Goal: Task Accomplishment & Management: Use online tool/utility

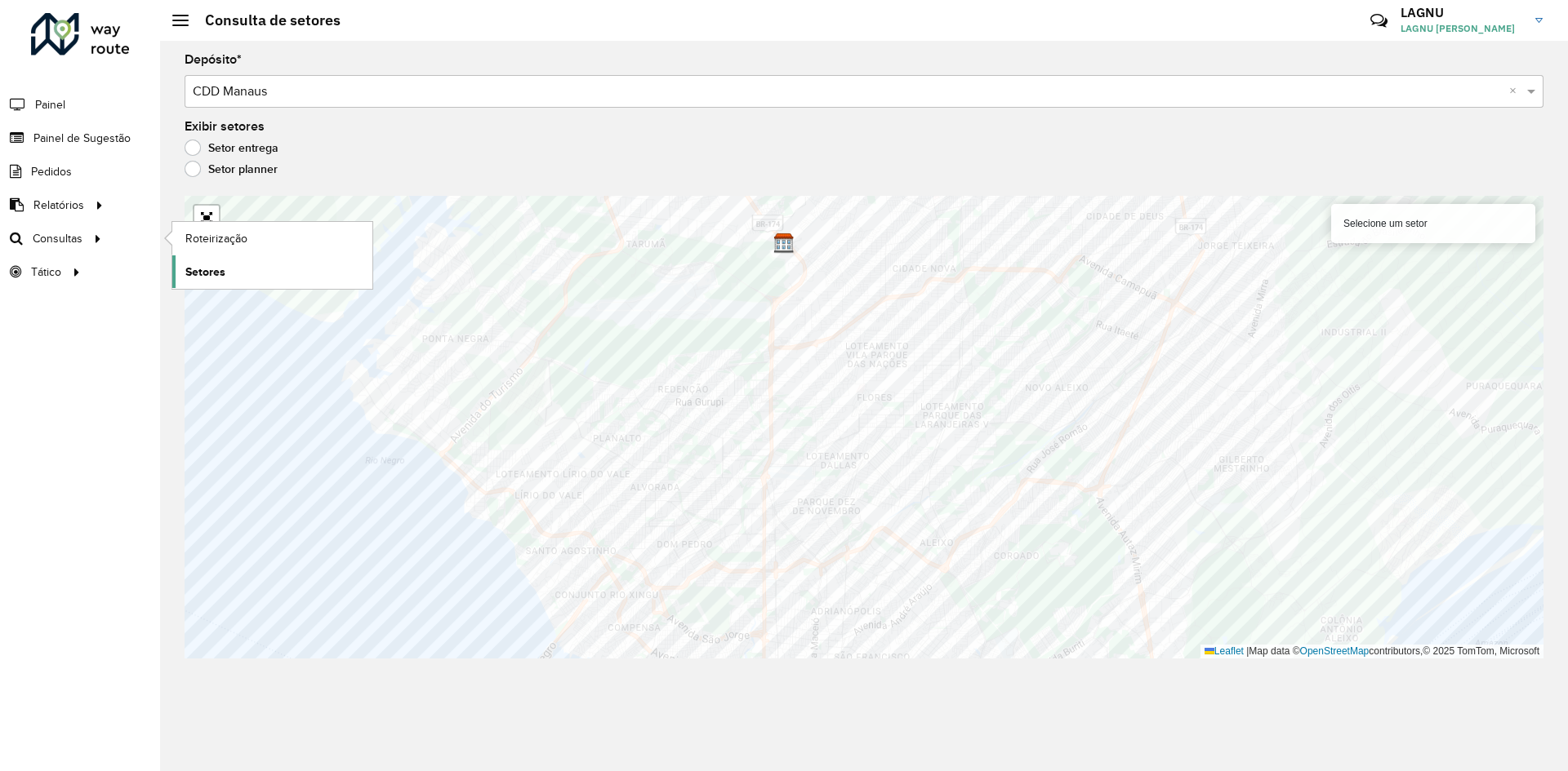
click at [216, 268] on span "Setores" at bounding box center [206, 272] width 40 height 17
click at [205, 241] on span "Roteirização" at bounding box center [218, 238] width 66 height 17
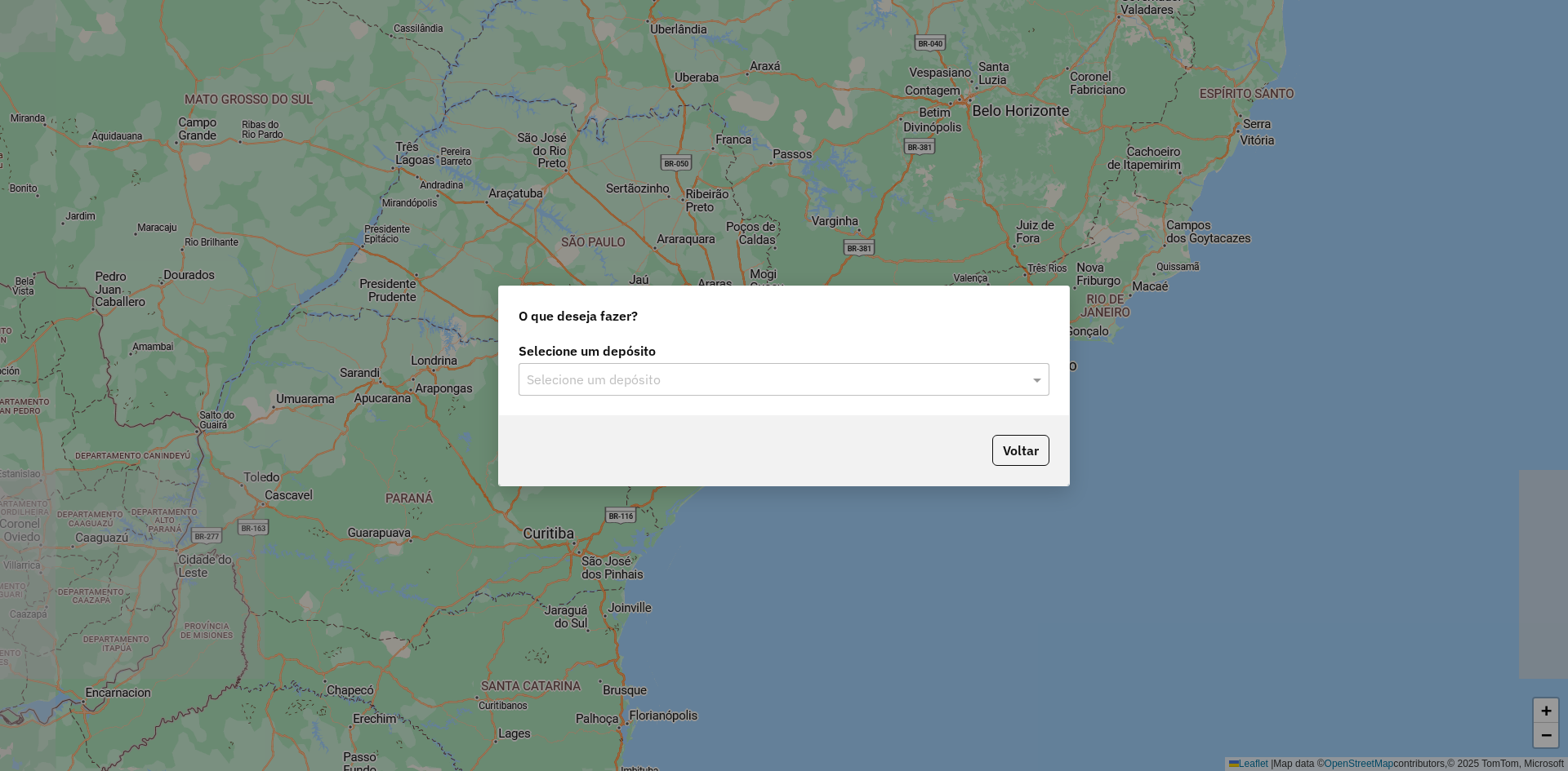
click at [731, 353] on label "Selecione um depósito" at bounding box center [784, 351] width 531 height 20
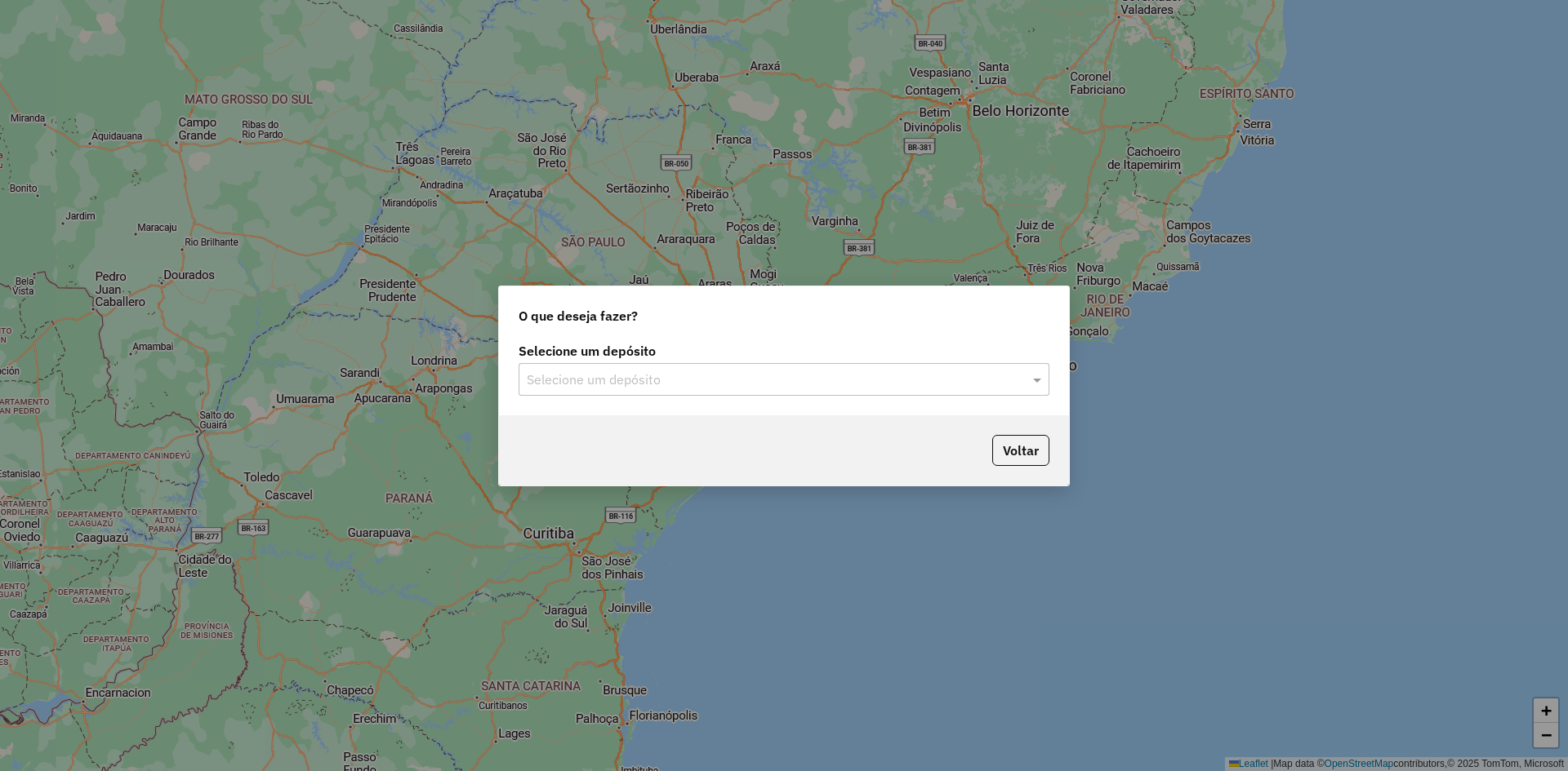
click at [731, 379] on input "text" at bounding box center [768, 381] width 482 height 20
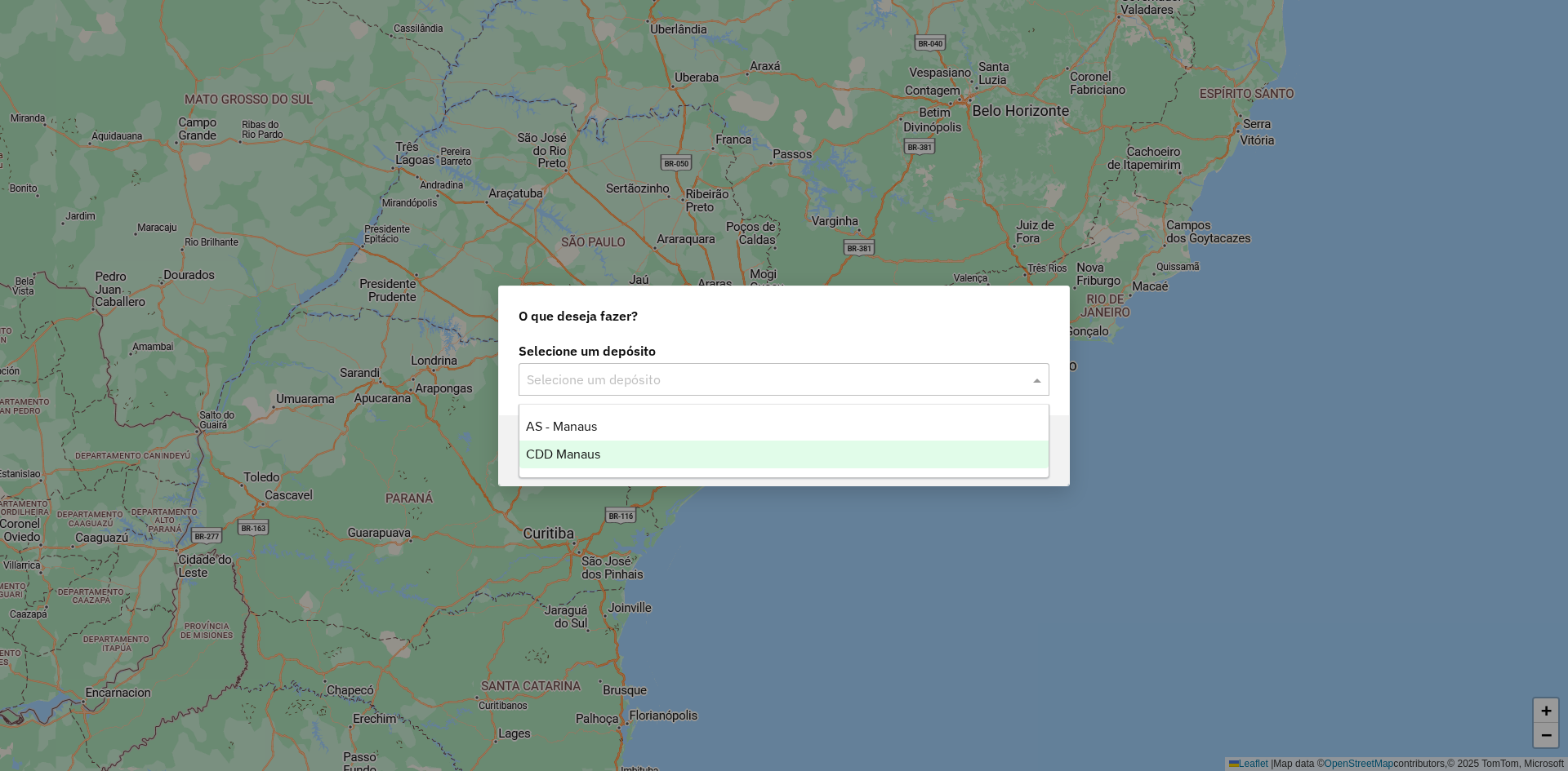
click at [629, 444] on div "CDD Manaus" at bounding box center [784, 455] width 529 height 28
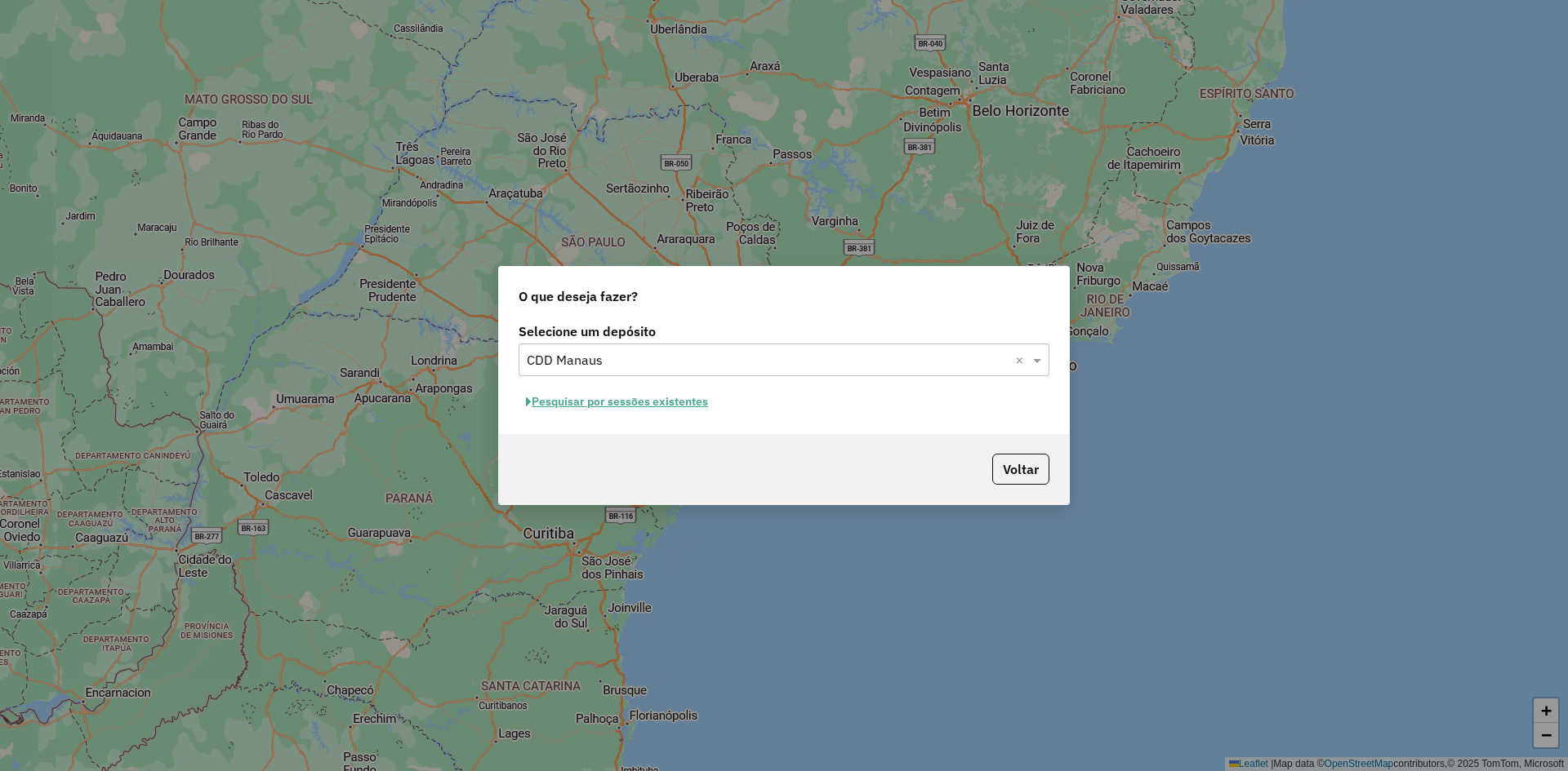
click at [589, 405] on button "Pesquisar por sessões existentes" at bounding box center [617, 402] width 196 height 25
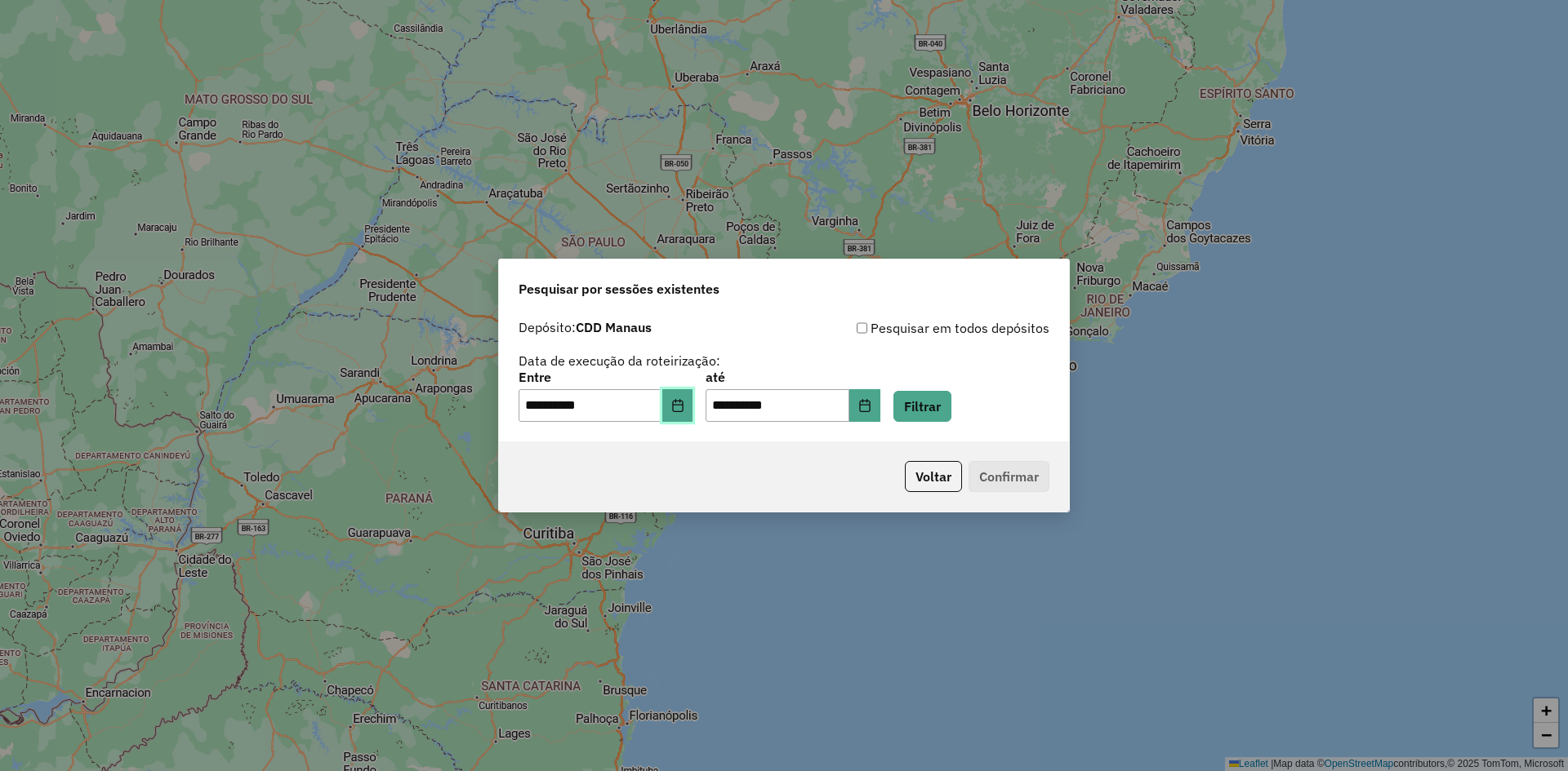
click at [693, 410] on button "Choose Date" at bounding box center [678, 406] width 31 height 33
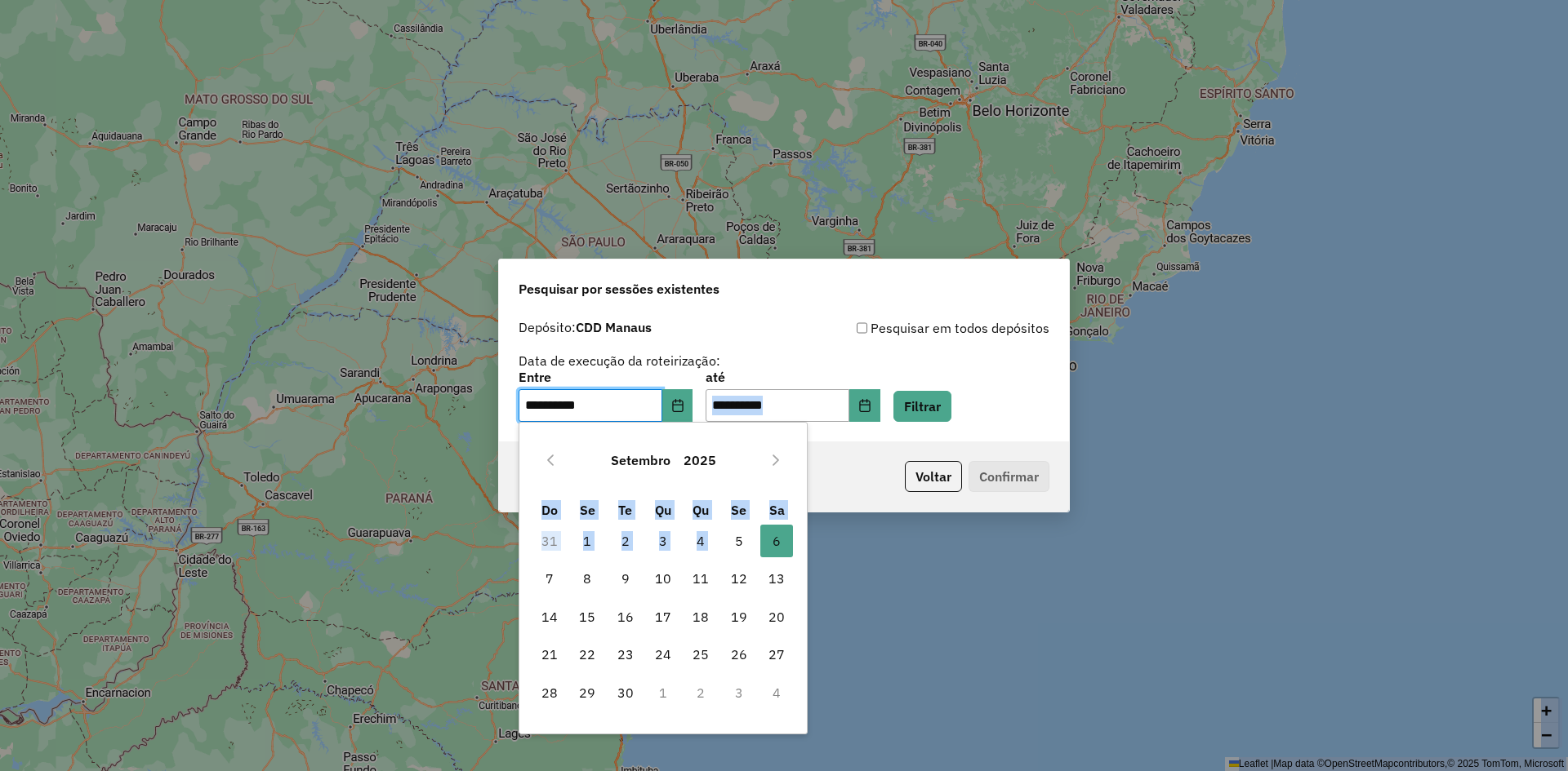
drag, startPoint x: 739, startPoint y: 545, endPoint x: 748, endPoint y: 376, distance: 169.2
click at [748, 376] on body "**********" at bounding box center [784, 386] width 1568 height 771
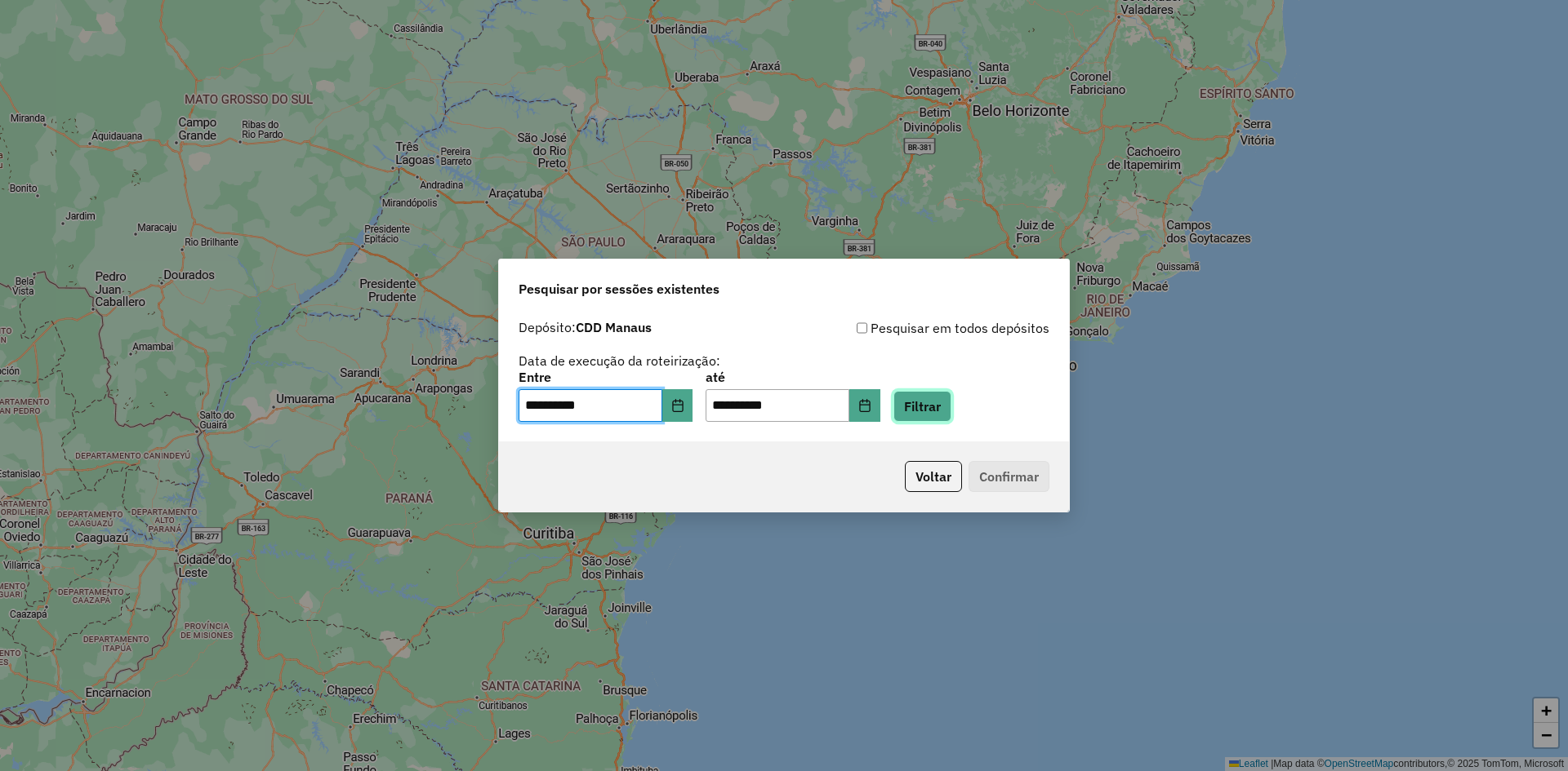
click at [944, 413] on button "Filtrar" at bounding box center [922, 406] width 58 height 31
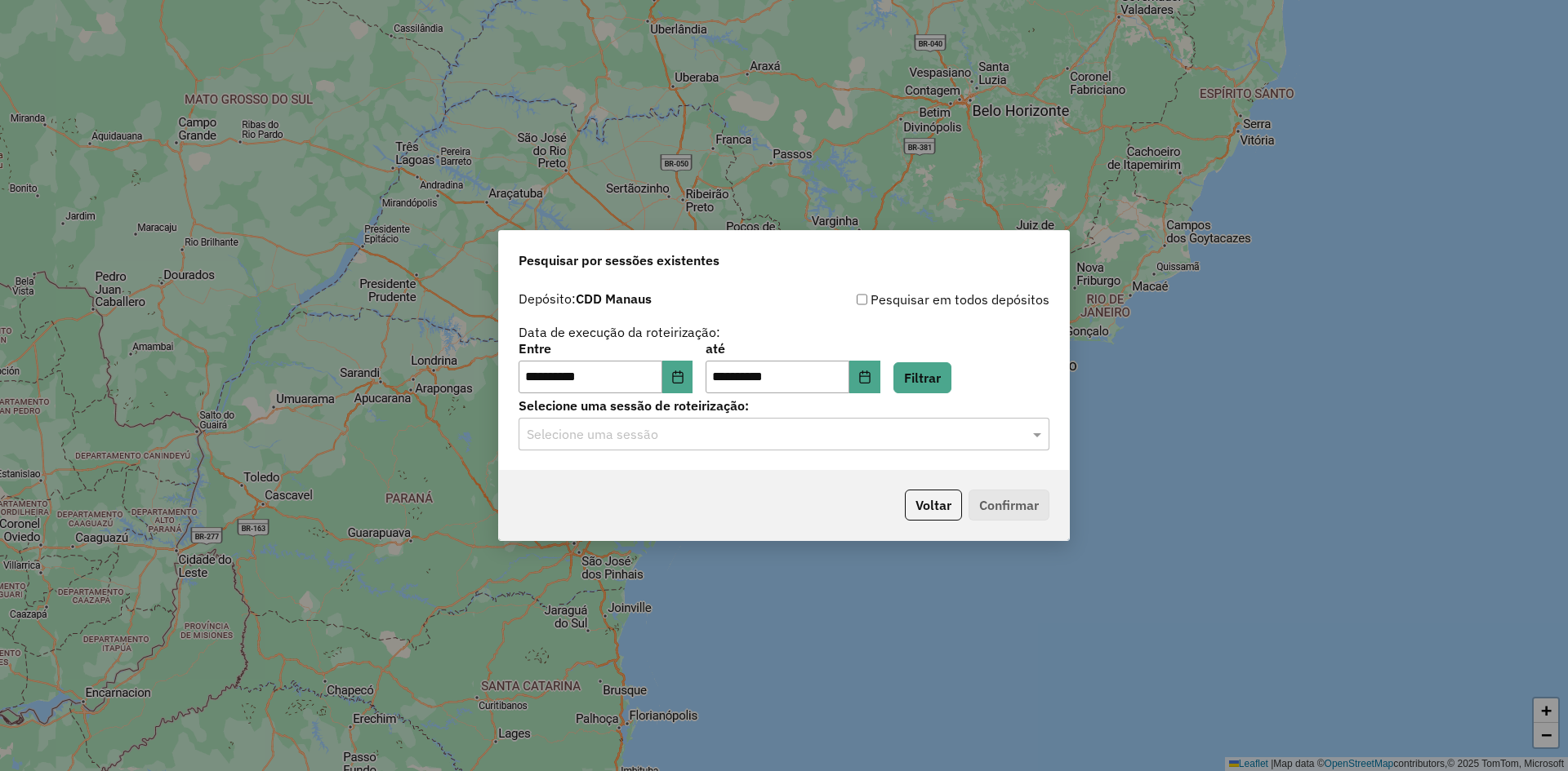
click at [859, 433] on input "text" at bounding box center [768, 436] width 482 height 20
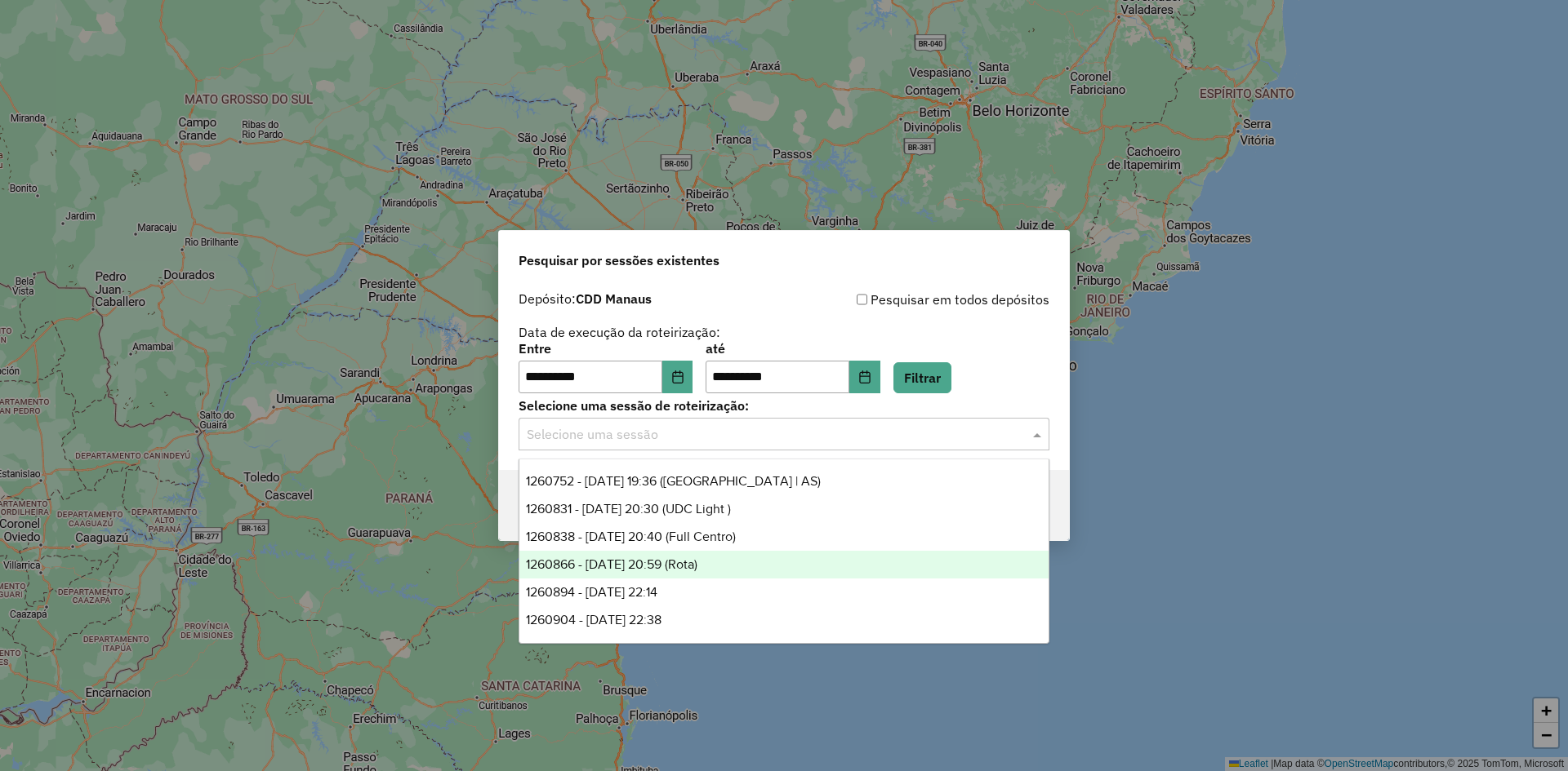
click at [698, 571] on span "1260866 - 06/09/2025 20:59 (Rota)" at bounding box center [611, 564] width 172 height 14
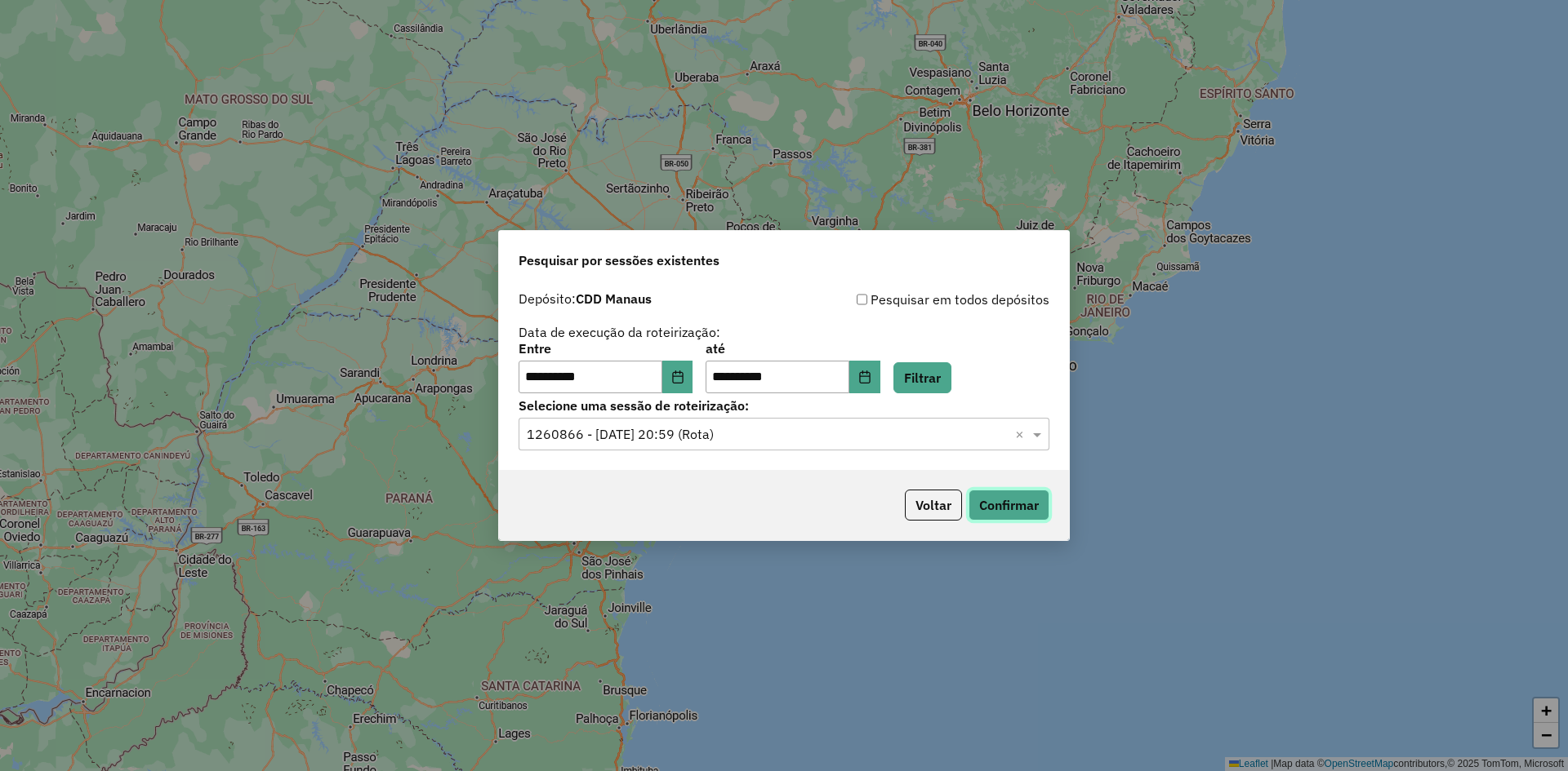
click at [989, 498] on button "Confirmar" at bounding box center [1009, 506] width 81 height 31
click at [1029, 506] on button "Confirmar" at bounding box center [1009, 506] width 81 height 31
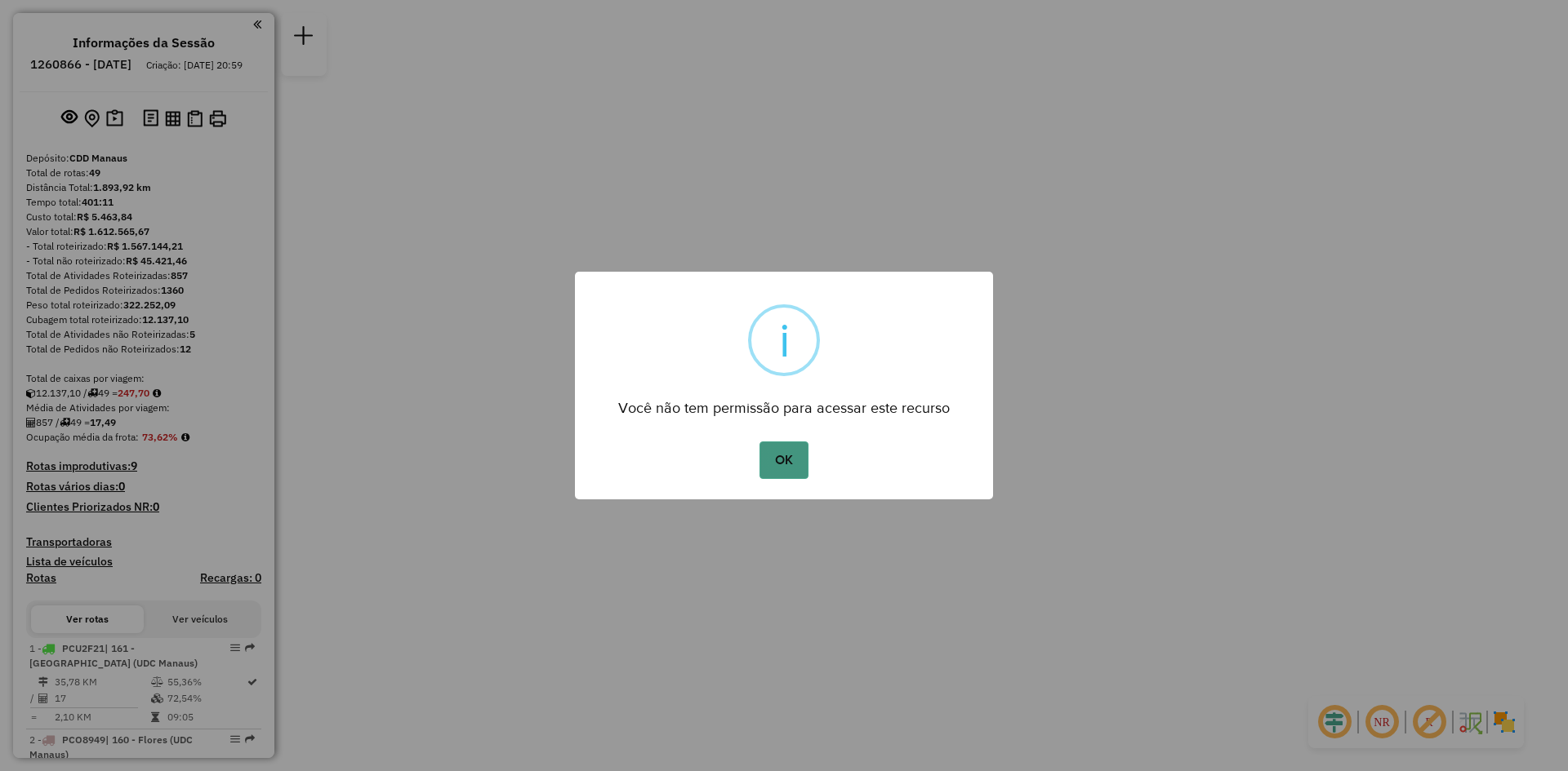
click at [773, 460] on button "OK" at bounding box center [783, 460] width 48 height 37
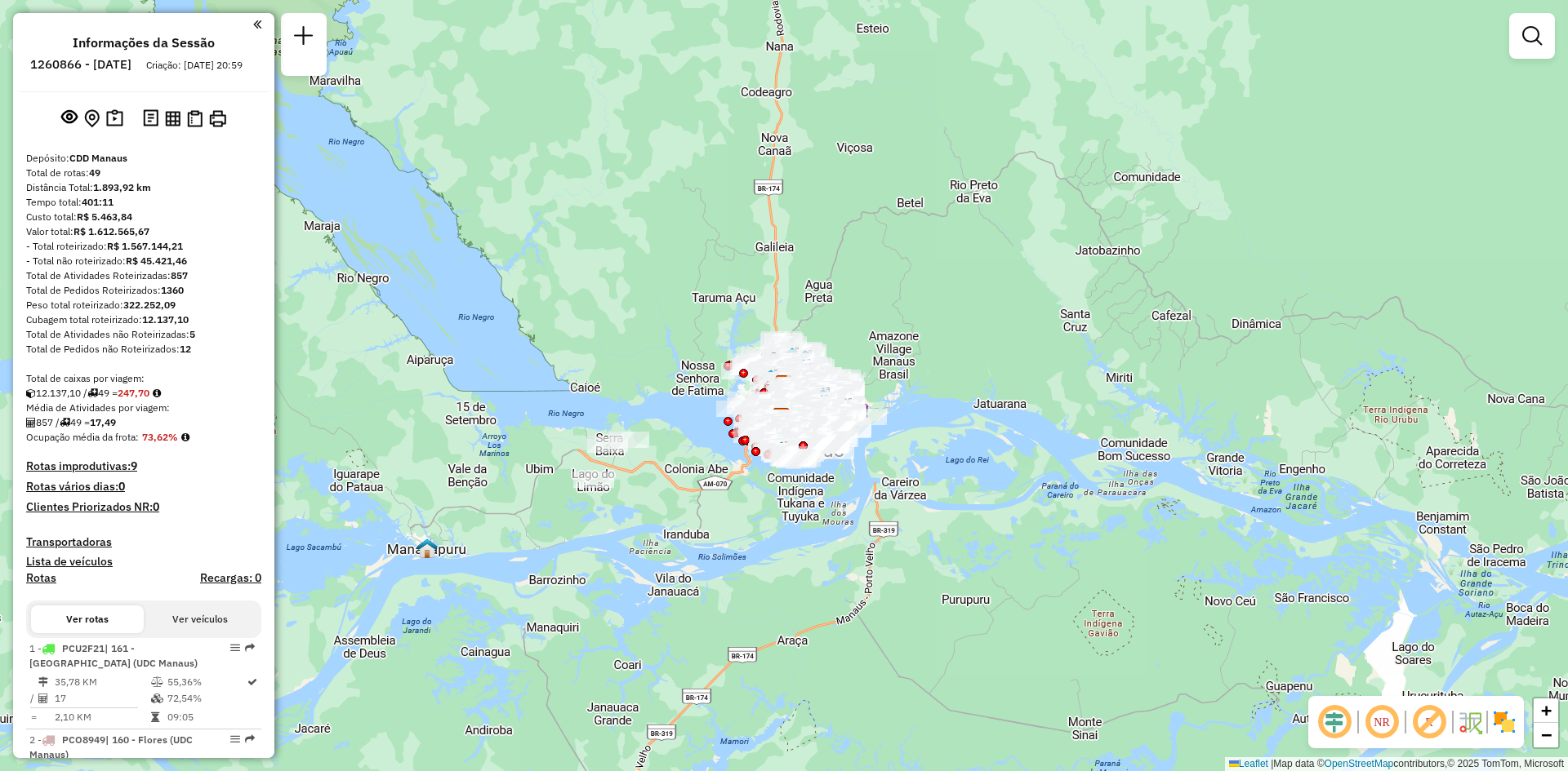
click at [1502, 718] on img at bounding box center [1503, 722] width 26 height 26
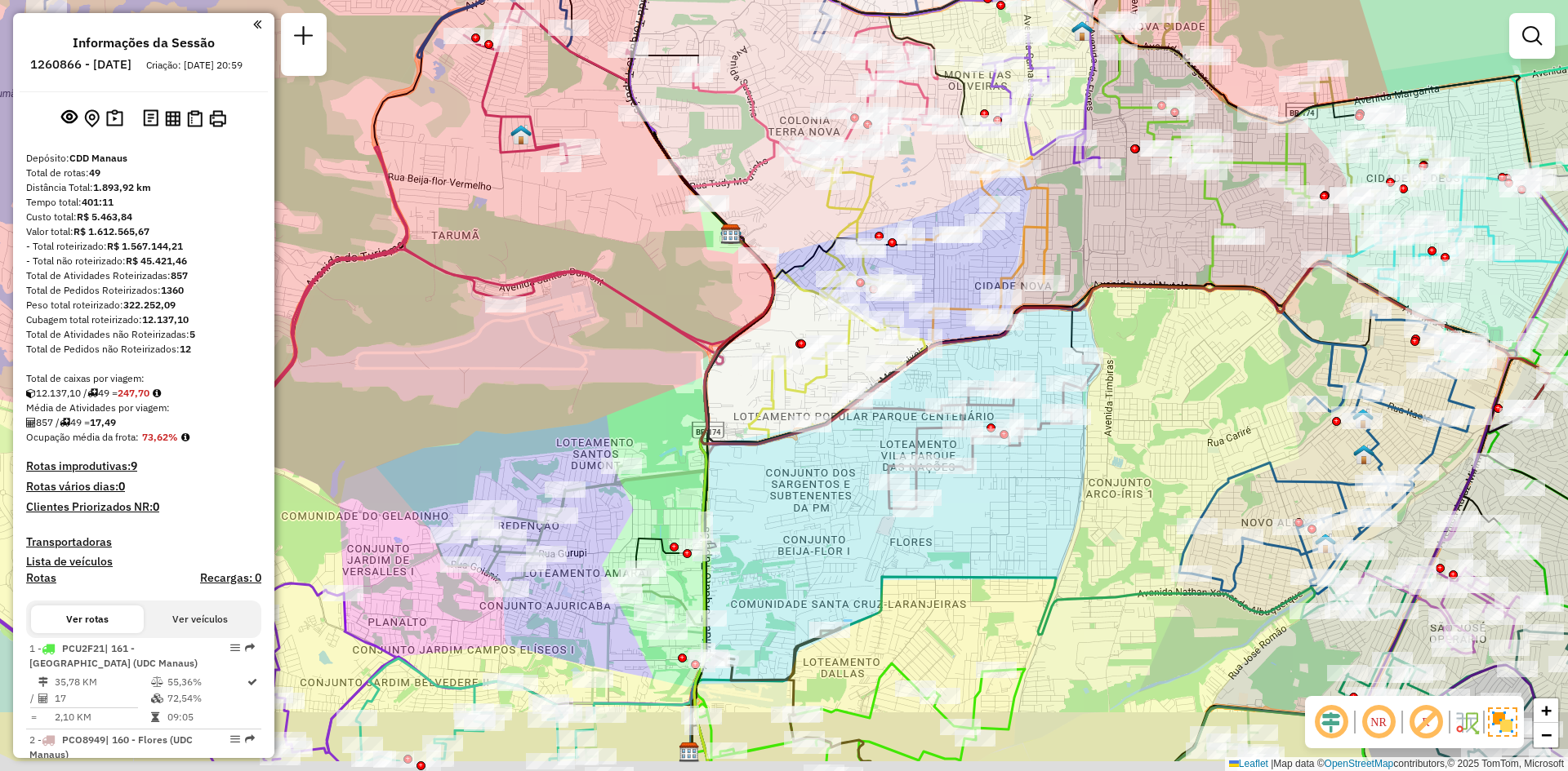
drag, startPoint x: 748, startPoint y: 381, endPoint x: 687, endPoint y: 108, distance: 279.7
click at [688, 110] on div "Janela de atendimento Grade de atendimento Capacidade Transportadoras Veículos …" at bounding box center [784, 386] width 1568 height 771
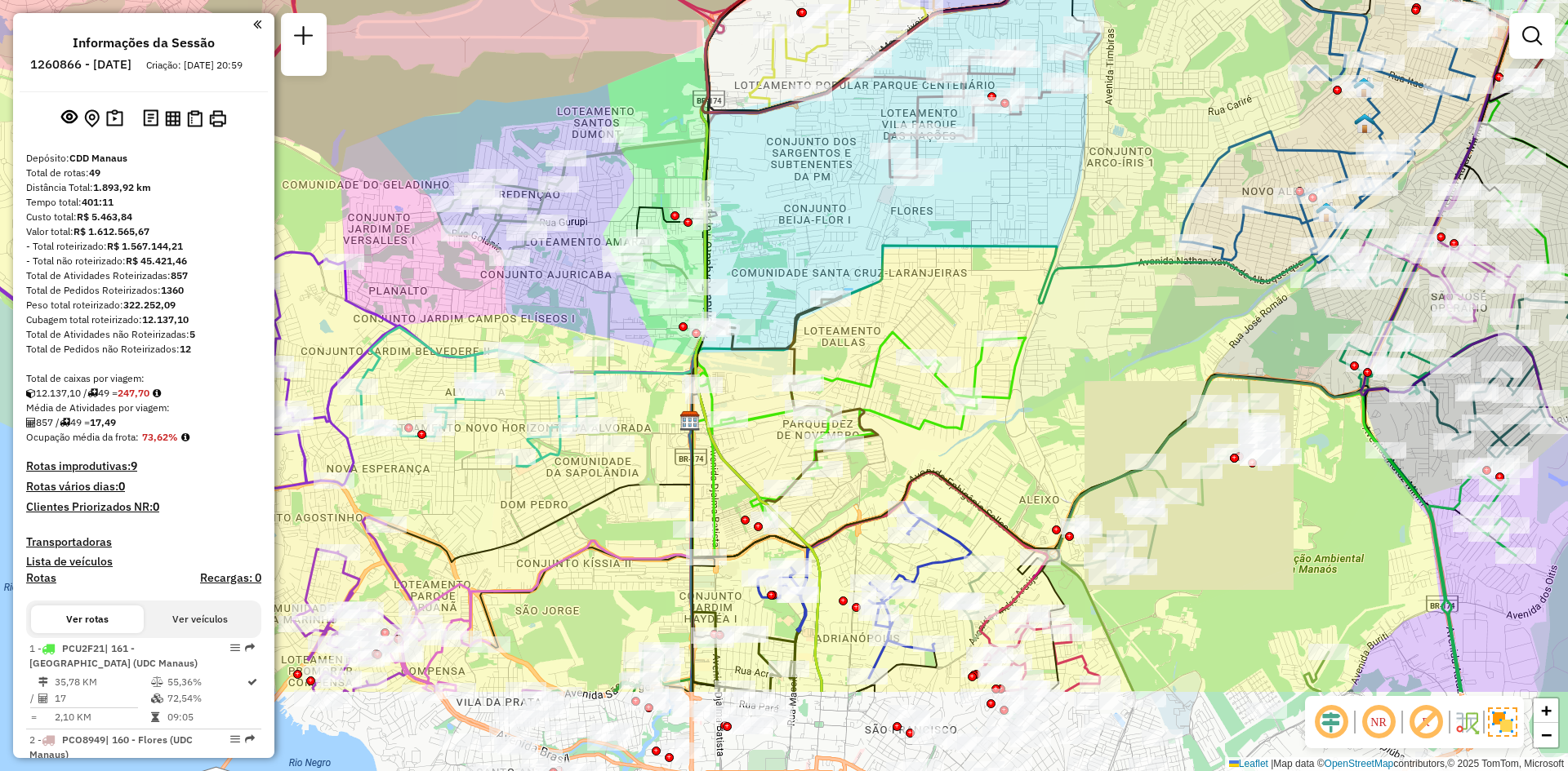
drag, startPoint x: 884, startPoint y: 511, endPoint x: 890, endPoint y: 227, distance: 284.1
click at [895, 246] on div "Janela de atendimento Grade de atendimento Capacidade Transportadoras Veículos …" at bounding box center [784, 386] width 1568 height 771
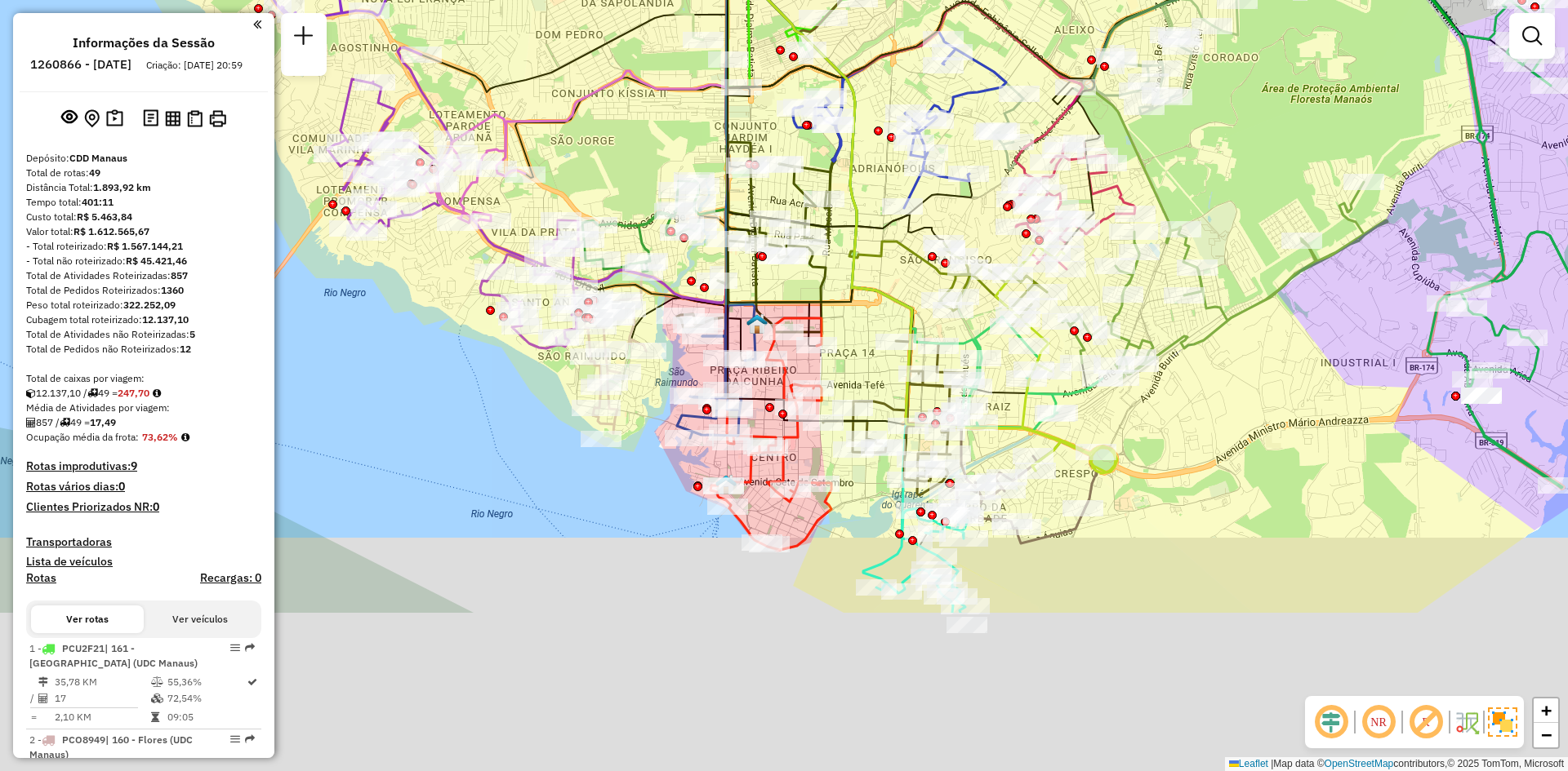
drag, startPoint x: 841, startPoint y: 542, endPoint x: 885, endPoint y: 258, distance: 287.4
click at [885, 258] on div "Janela de atendimento Grade de atendimento Capacidade Transportadoras Veículos …" at bounding box center [784, 386] width 1568 height 771
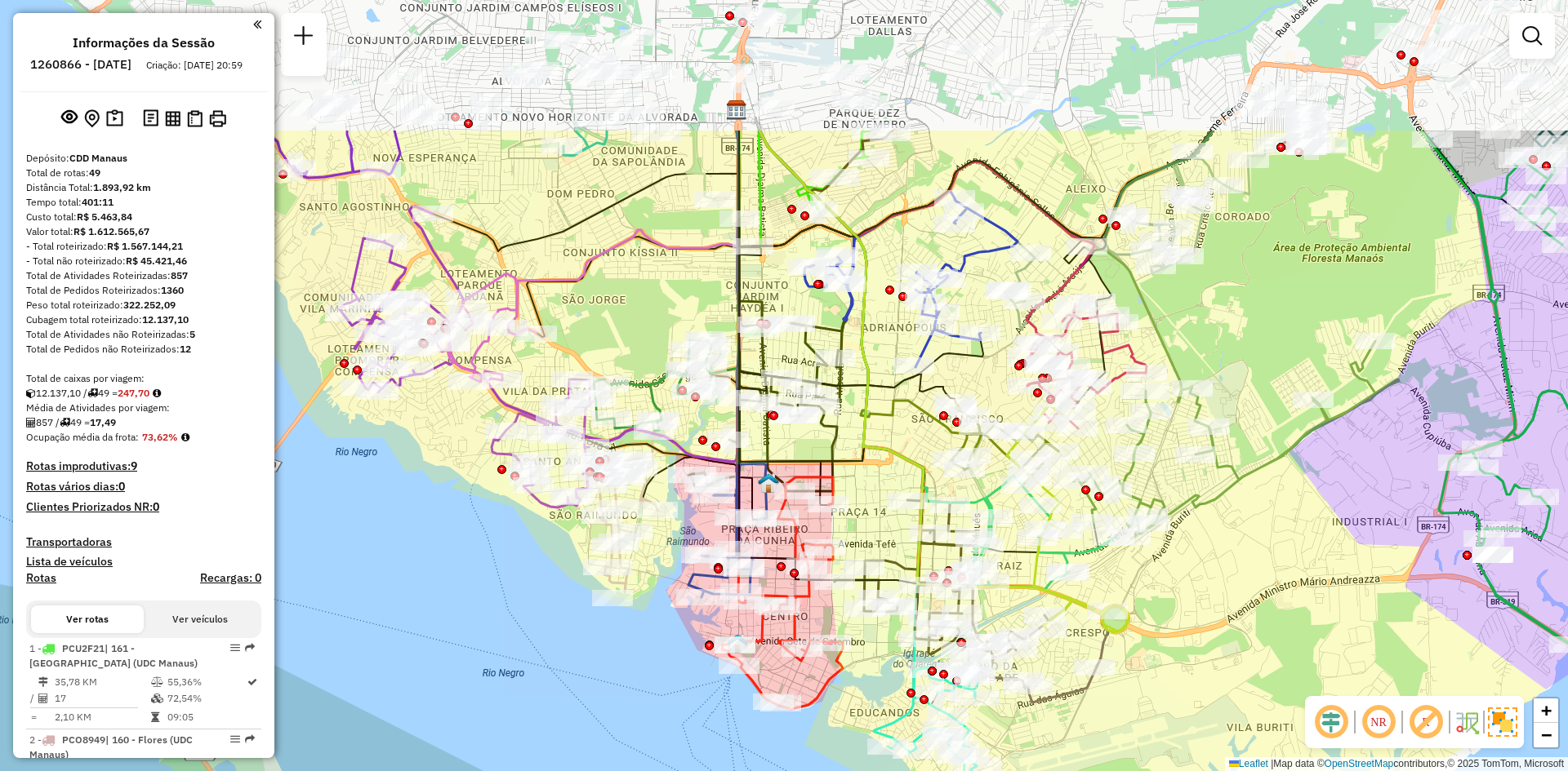
drag, startPoint x: 1220, startPoint y: 364, endPoint x: 1292, endPoint y: 615, distance: 261.1
click at [1292, 615] on div "Janela de atendimento Grade de atendimento Capacidade Transportadoras Veículos …" at bounding box center [784, 386] width 1568 height 771
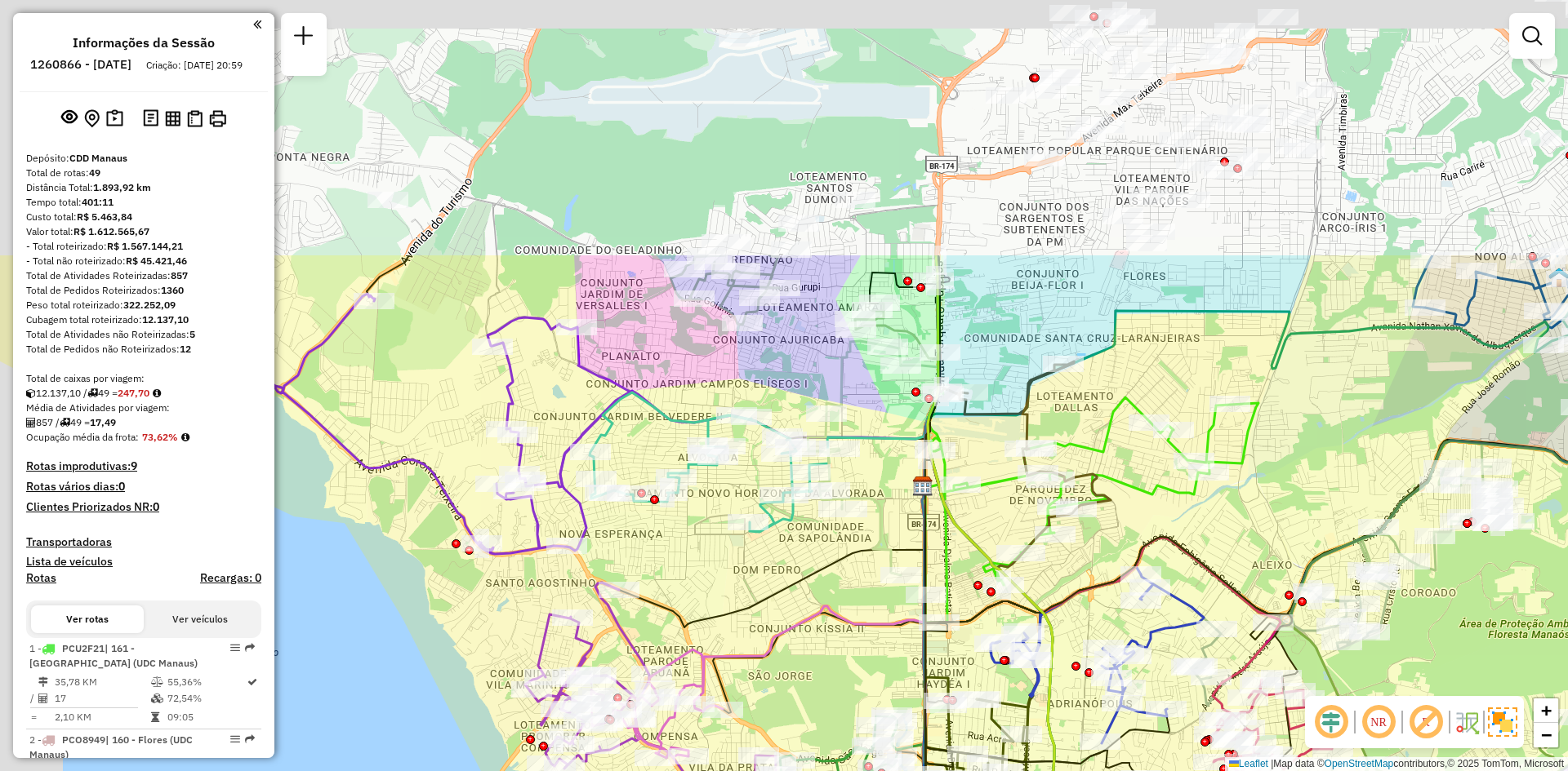
drag, startPoint x: 780, startPoint y: 217, endPoint x: 916, endPoint y: 597, distance: 403.6
click at [900, 576] on icon at bounding box center [854, 458] width 93 height 235
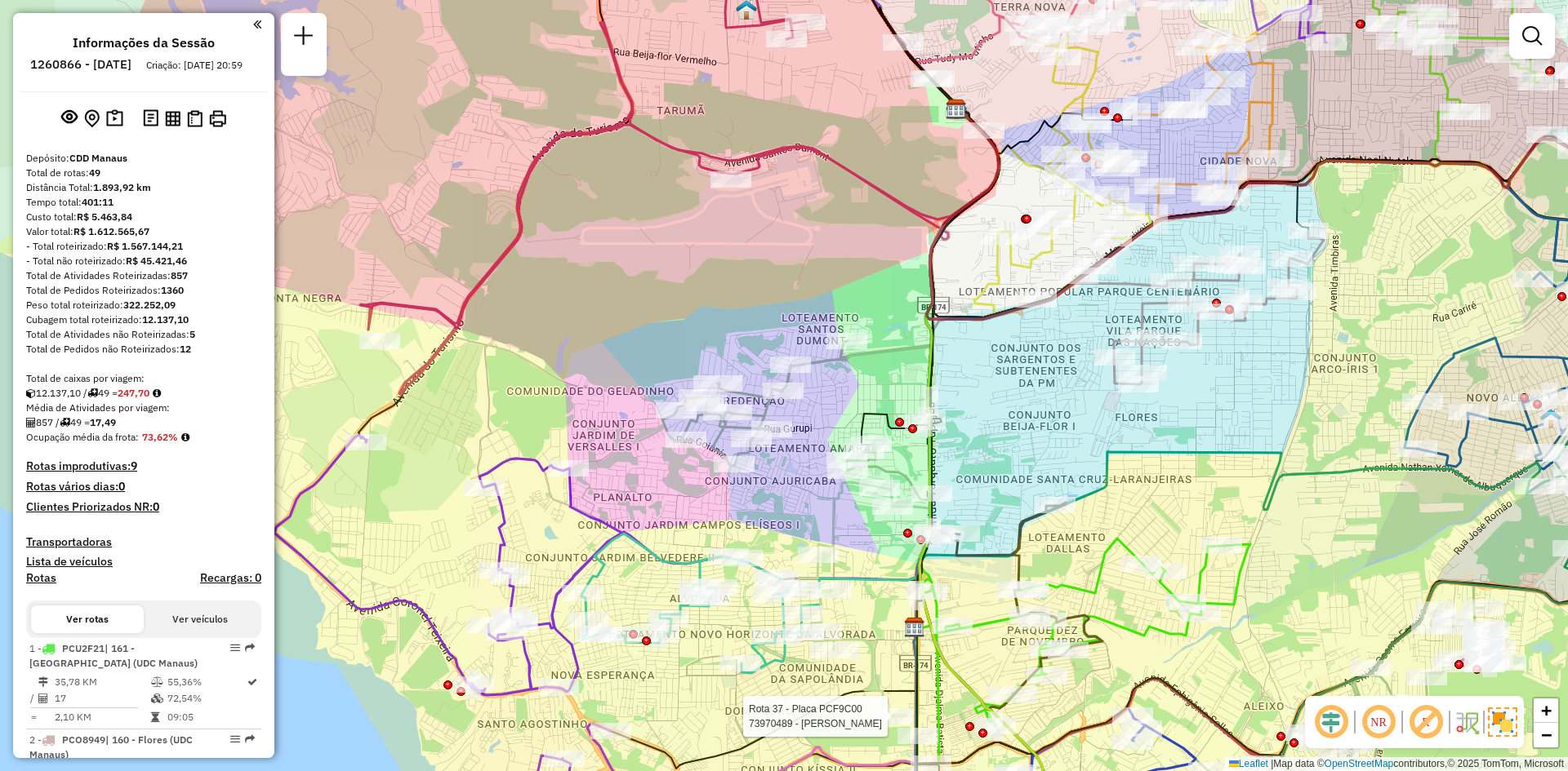
drag, startPoint x: 900, startPoint y: 196, endPoint x: 856, endPoint y: 279, distance: 93.9
click at [856, 279] on div "Rota 37 - Placa PCF9C00 73970489 - ROSELINA VIANA Janela de atendimento Grade d…" at bounding box center [784, 386] width 1568 height 771
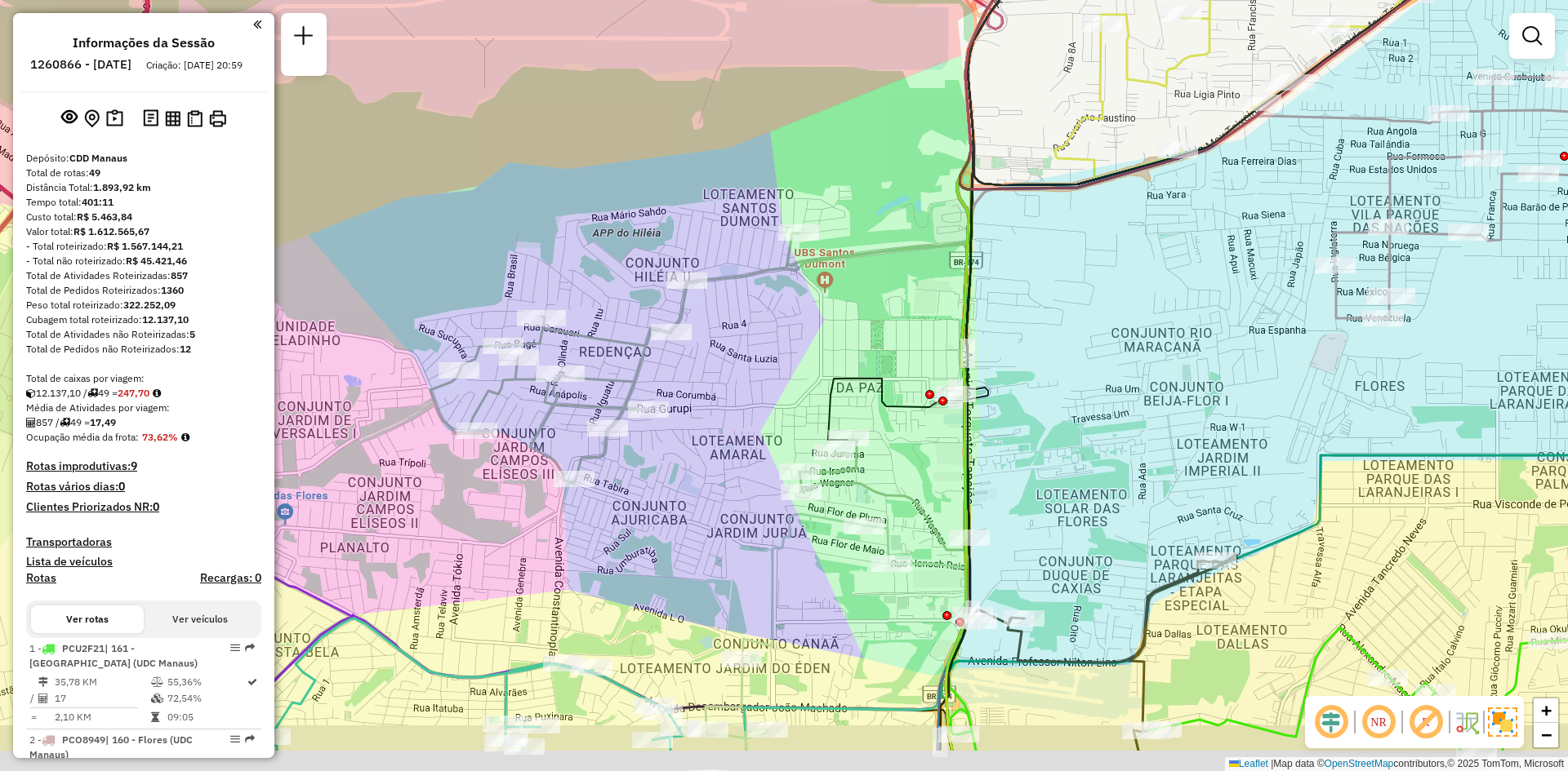
drag, startPoint x: 911, startPoint y: 450, endPoint x: 902, endPoint y: 340, distance: 110.4
click at [902, 340] on div "Rota 37 - Placa PCF9C00 73970489 - ROSELINA VIANA Janela de atendimento Grade d…" at bounding box center [784, 386] width 1568 height 771
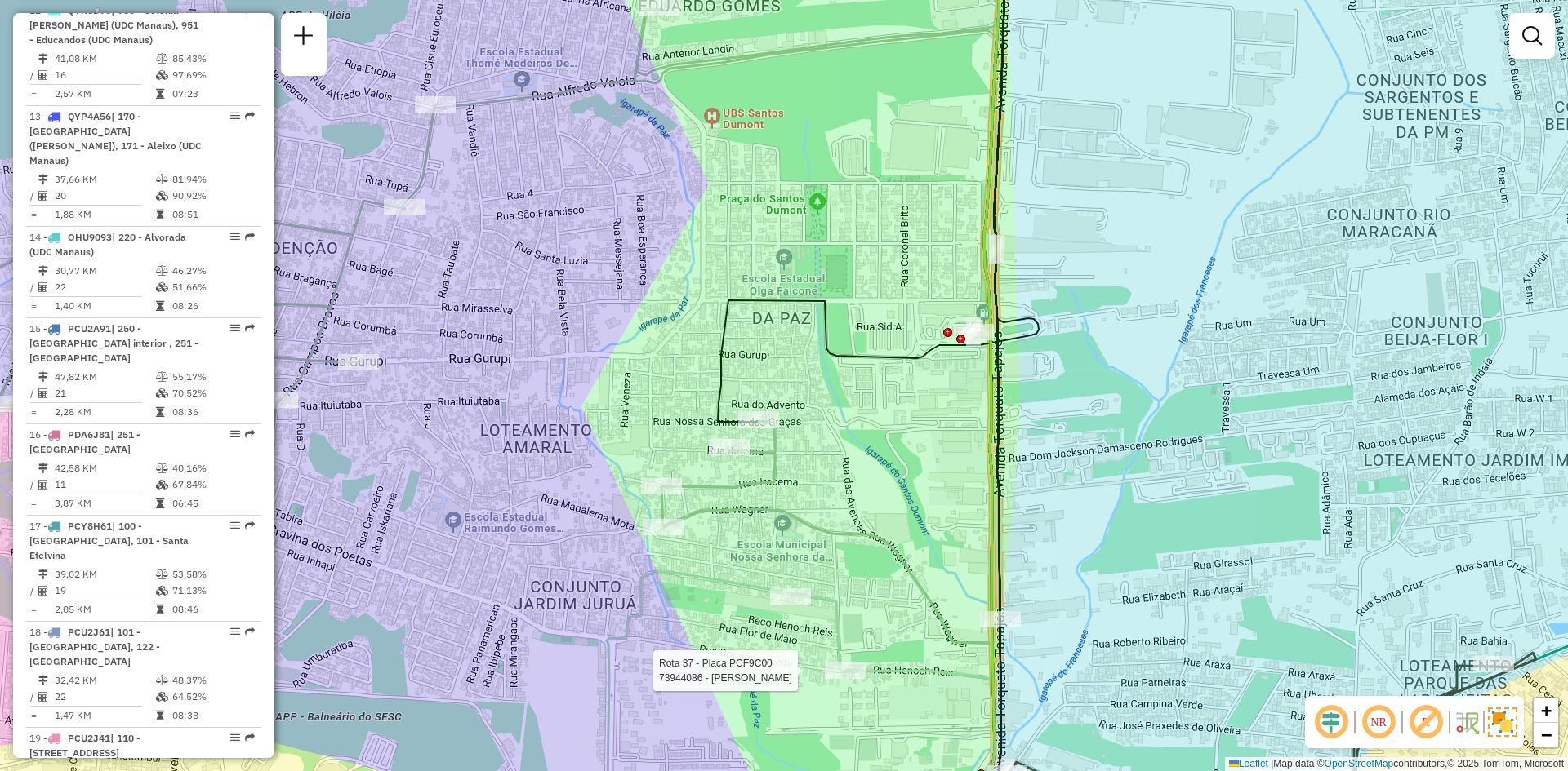
select select "**********"
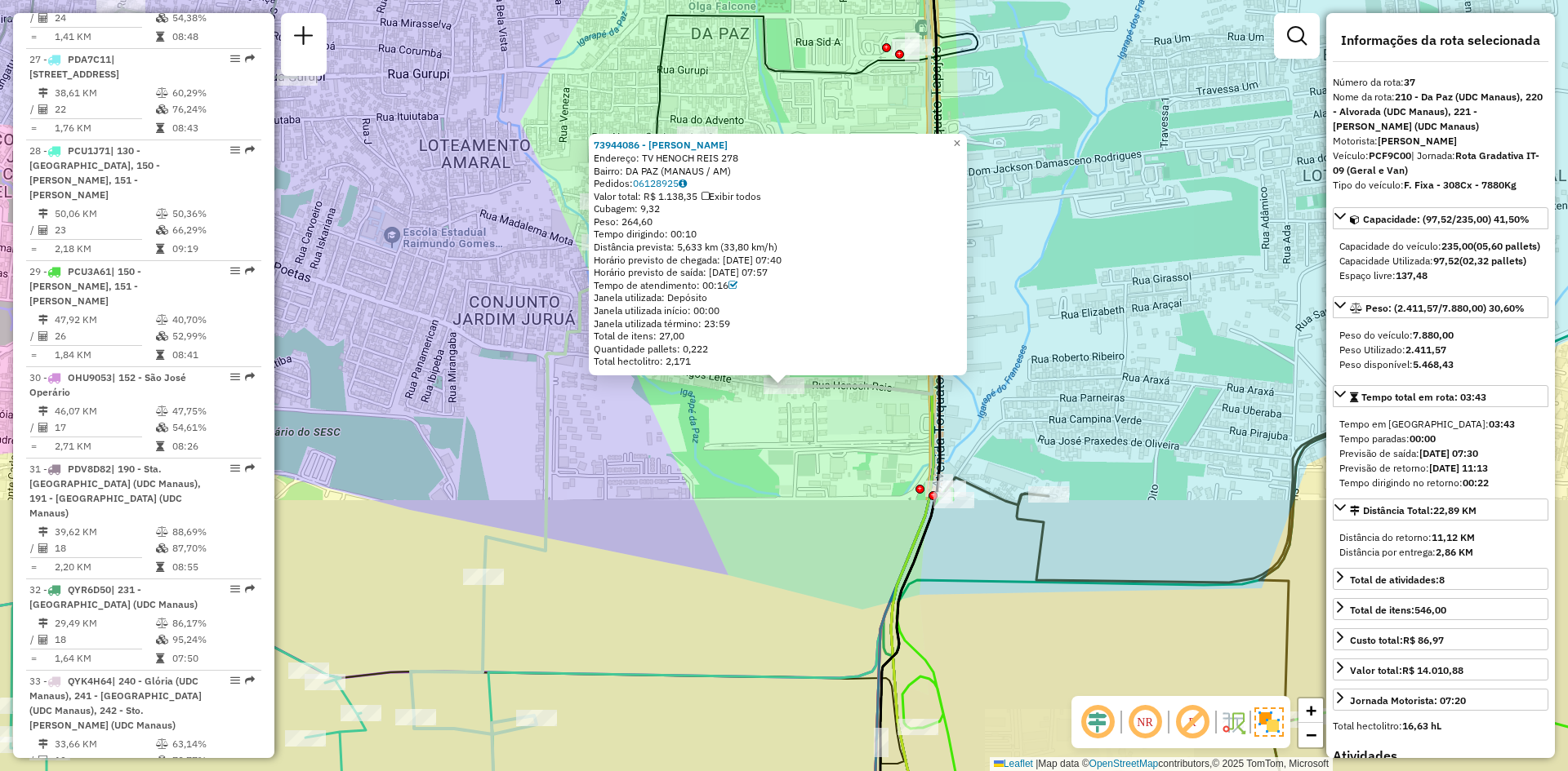
scroll to position [4151, 0]
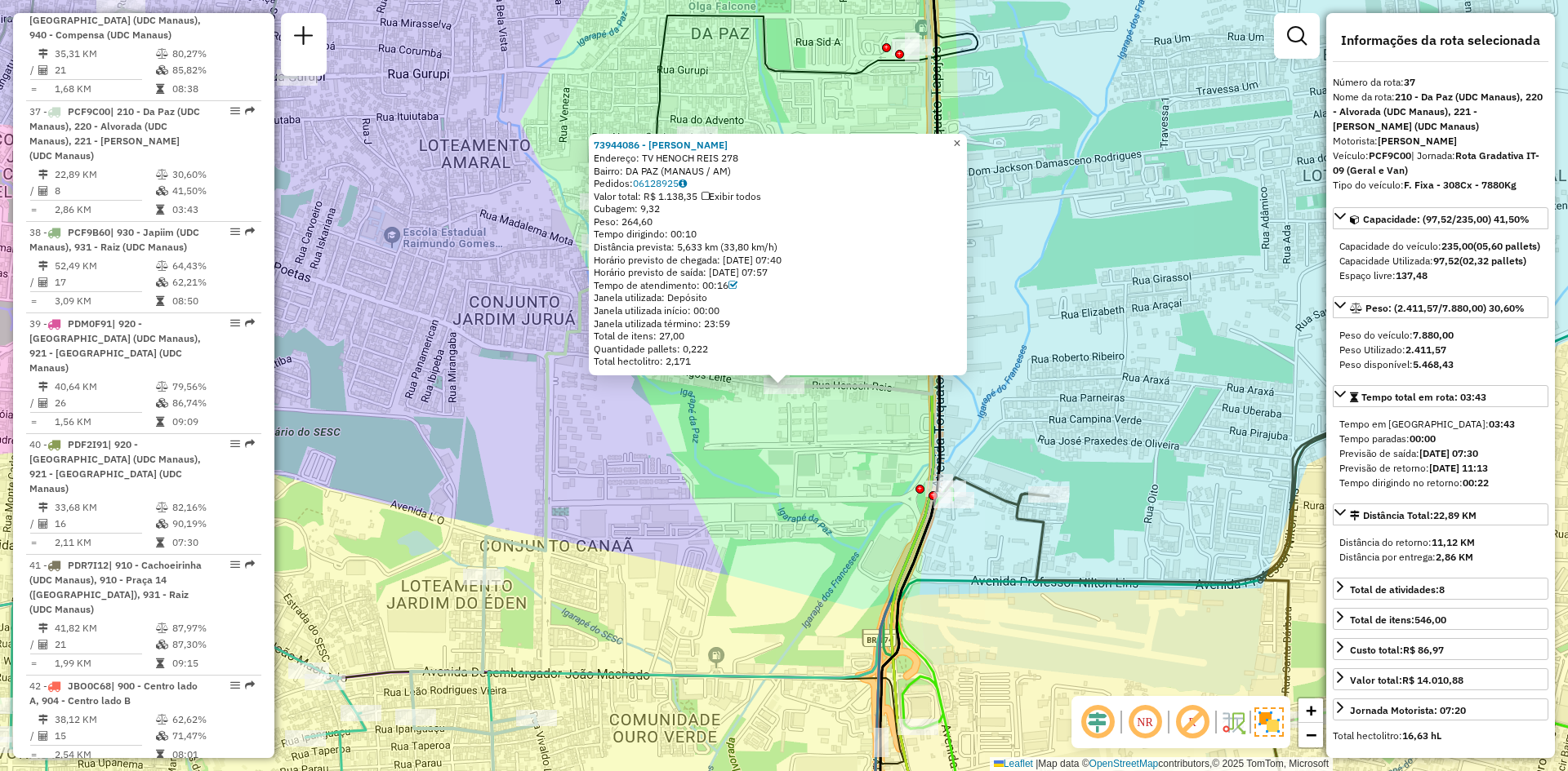
click at [960, 140] on span "×" at bounding box center [957, 143] width 7 height 14
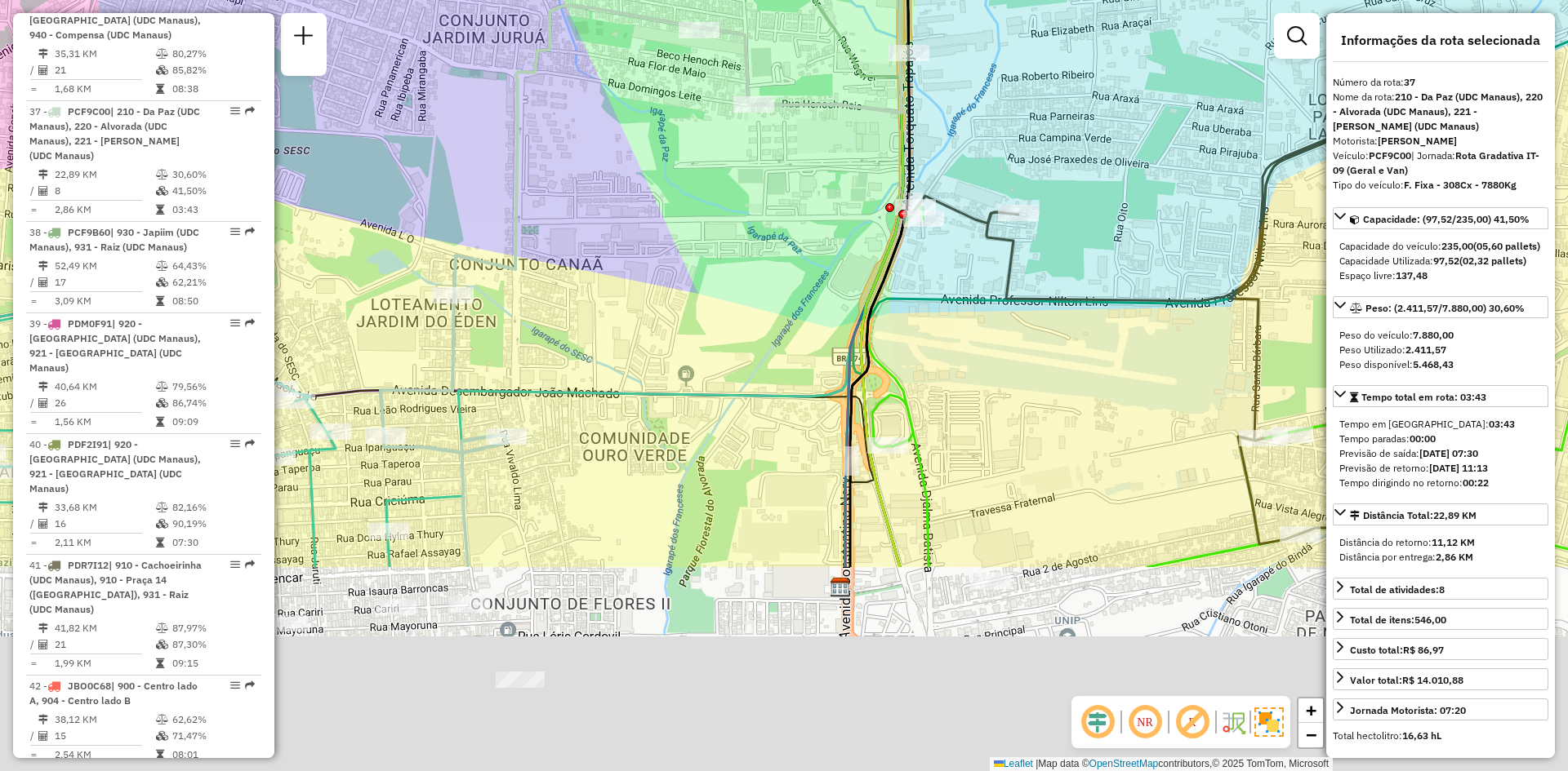
drag, startPoint x: 868, startPoint y: 459, endPoint x: 832, endPoint y: 195, distance: 266.4
click at [832, 195] on div "Janela de atendimento Grade de atendimento Capacidade Transportadoras Veículos …" at bounding box center [784, 386] width 1568 height 771
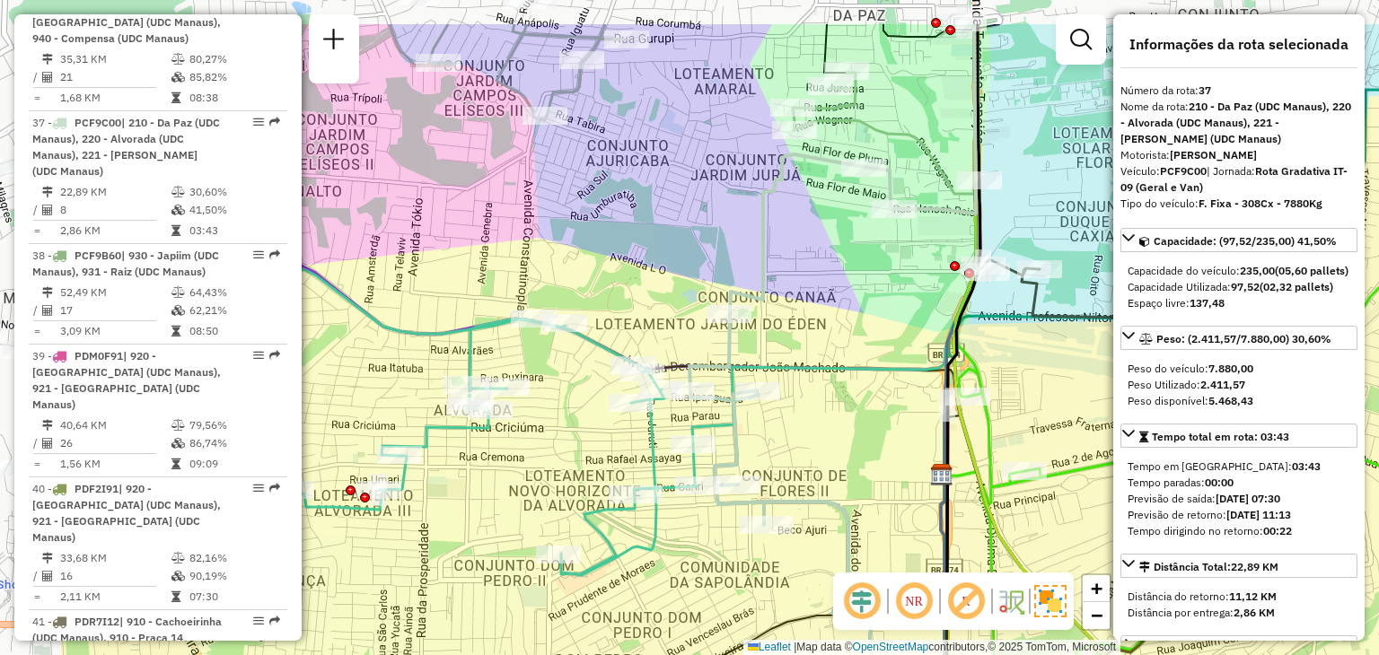
drag, startPoint x: 664, startPoint y: 314, endPoint x: 851, endPoint y: 385, distance: 199.8
click at [851, 385] on div "Janela de atendimento Grade de atendimento Capacidade Transportadoras Veículos …" at bounding box center [689, 327] width 1379 height 655
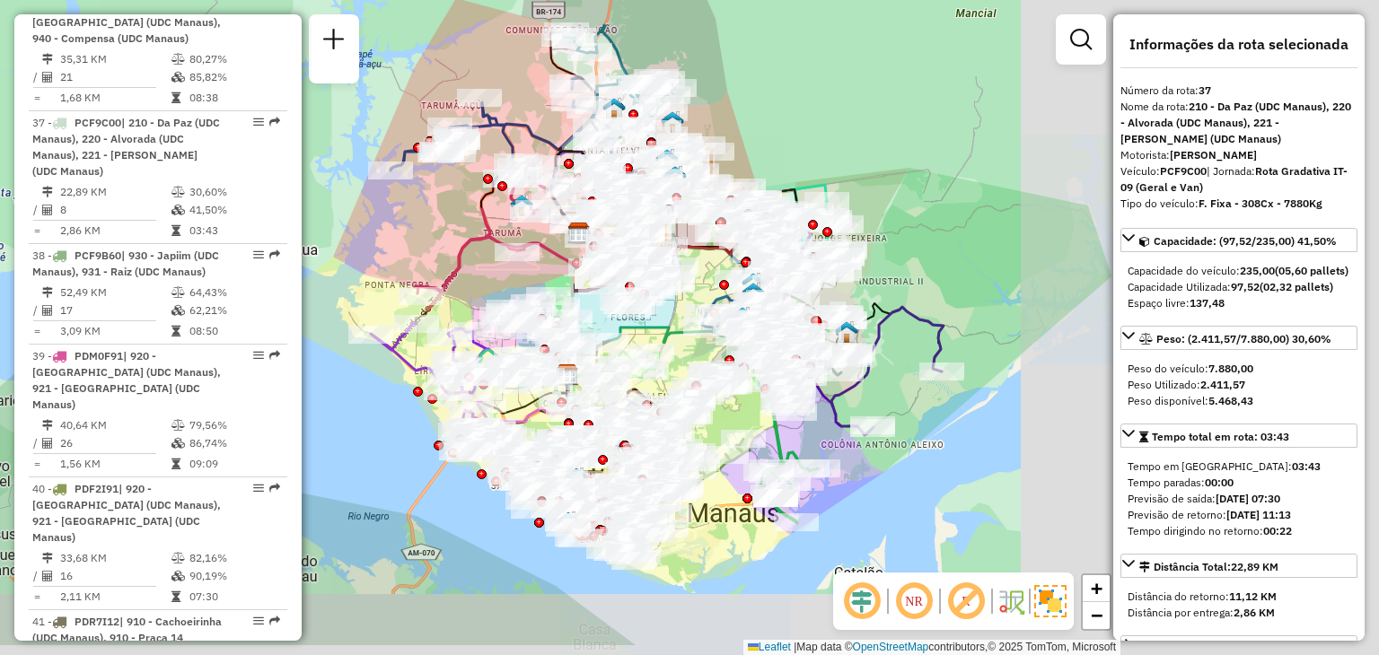
drag, startPoint x: 1028, startPoint y: 398, endPoint x: 668, endPoint y: 322, distance: 367.8
click at [668, 322] on icon at bounding box center [653, 297] width 171 height 128
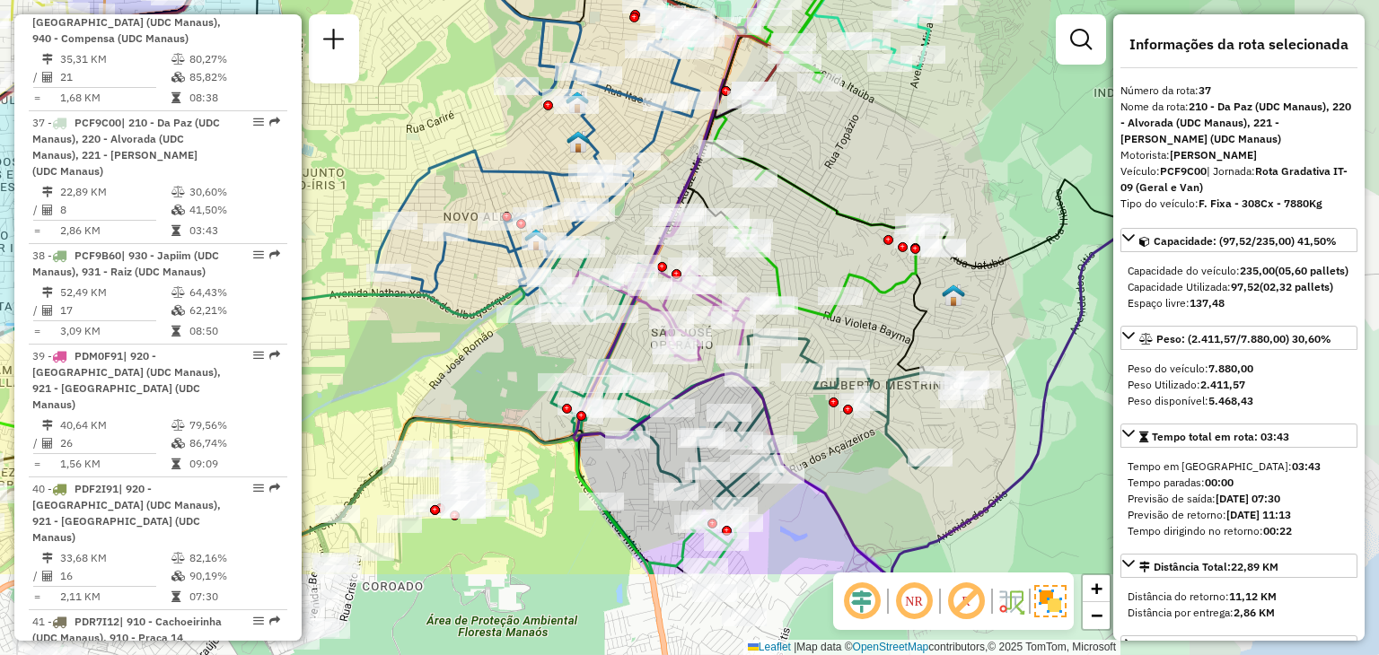
drag, startPoint x: 854, startPoint y: 281, endPoint x: 632, endPoint y: 135, distance: 265.7
click at [632, 135] on div "Rota 2 - Placa PCO8949 73972357 - LUIZ EDUARDO Rota 2 - Placa PCO8949 73992992 …" at bounding box center [689, 327] width 1379 height 655
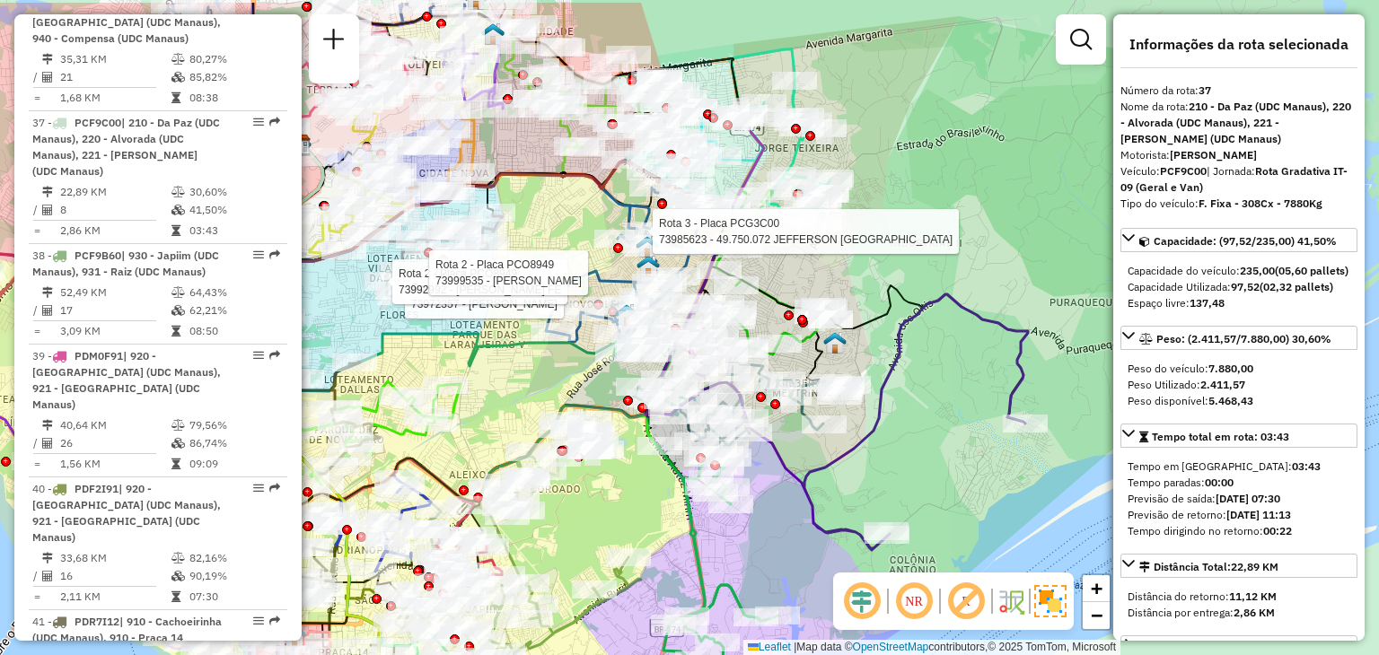
drag, startPoint x: 804, startPoint y: 206, endPoint x: 800, endPoint y: 295, distance: 89.9
click at [800, 295] on div "Rota 2 - Placa PCO8949 73972357 - LUIZ EDUARDO Rota 2 - Placa PCO8949 73992992 …" at bounding box center [689, 327] width 1379 height 655
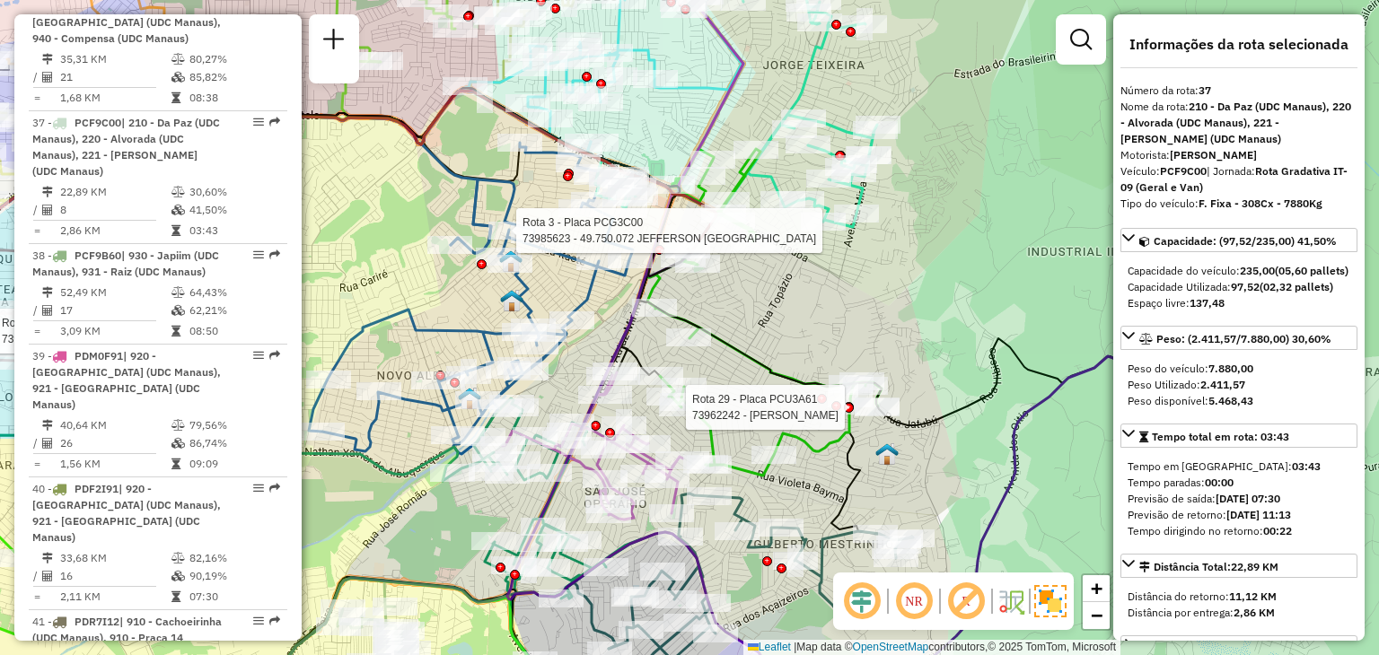
click at [769, 312] on div "Rota 2 - Placa PCO8949 73972357 - LUIZ EDUARDO Rota 2 - Placa PCO8949 73992992 …" at bounding box center [689, 327] width 1379 height 655
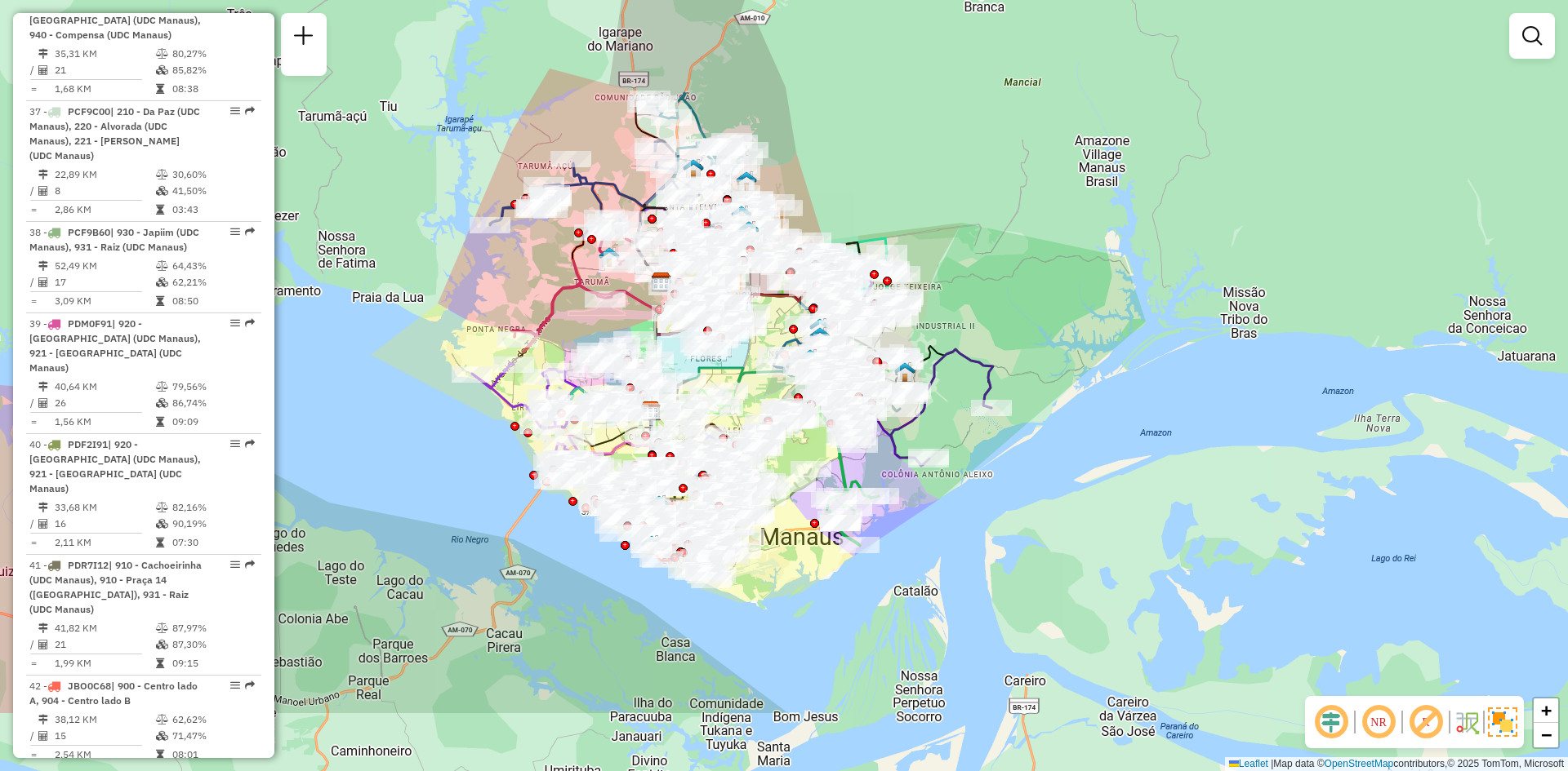
drag, startPoint x: 771, startPoint y: 682, endPoint x: 803, endPoint y: 503, distance: 181.8
click at [803, 503] on div "Janela de atendimento Grade de atendimento Capacidade Transportadoras Veículos …" at bounding box center [784, 386] width 1568 height 771
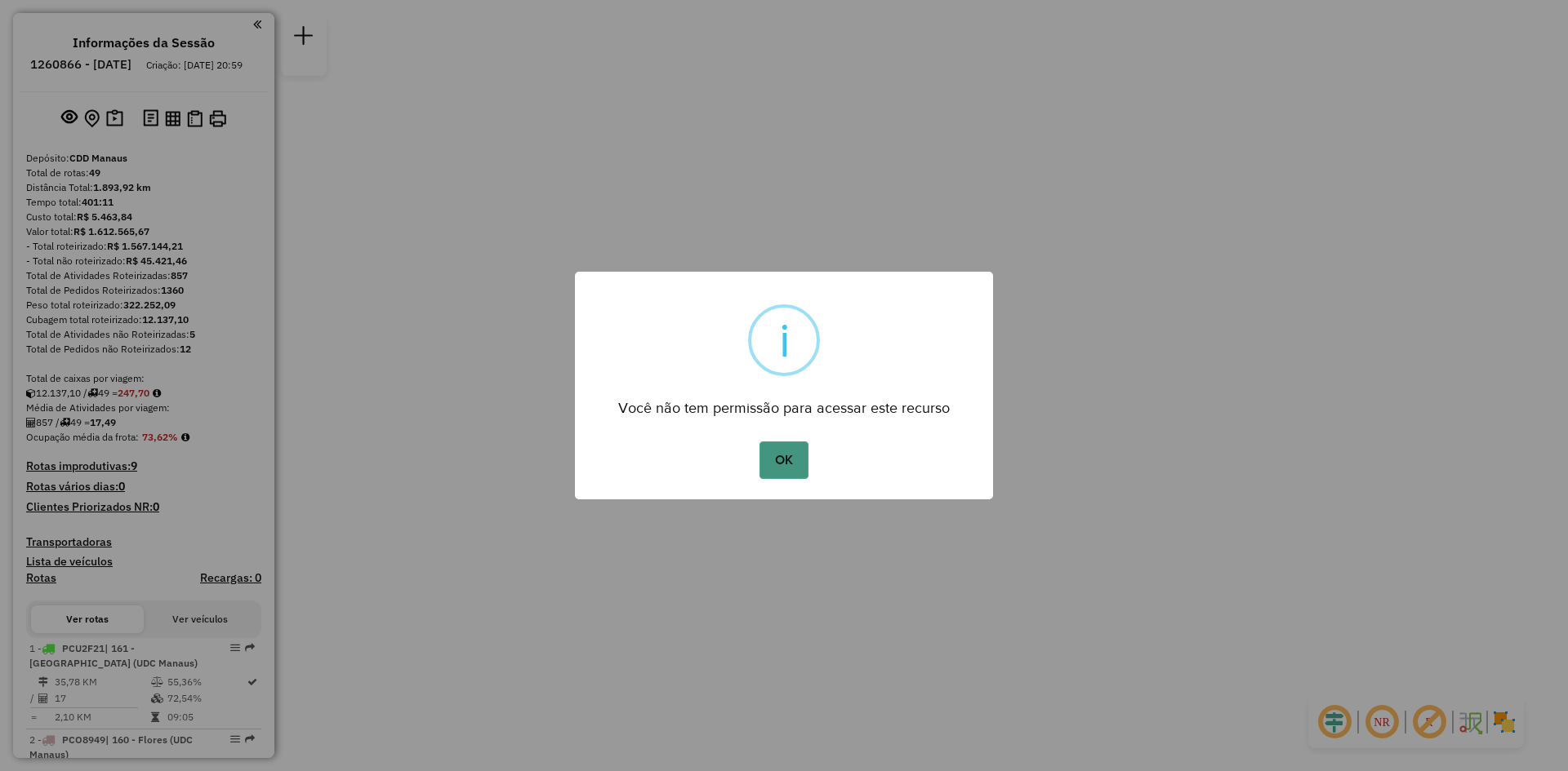
click at [796, 461] on button "OK" at bounding box center [783, 460] width 48 height 37
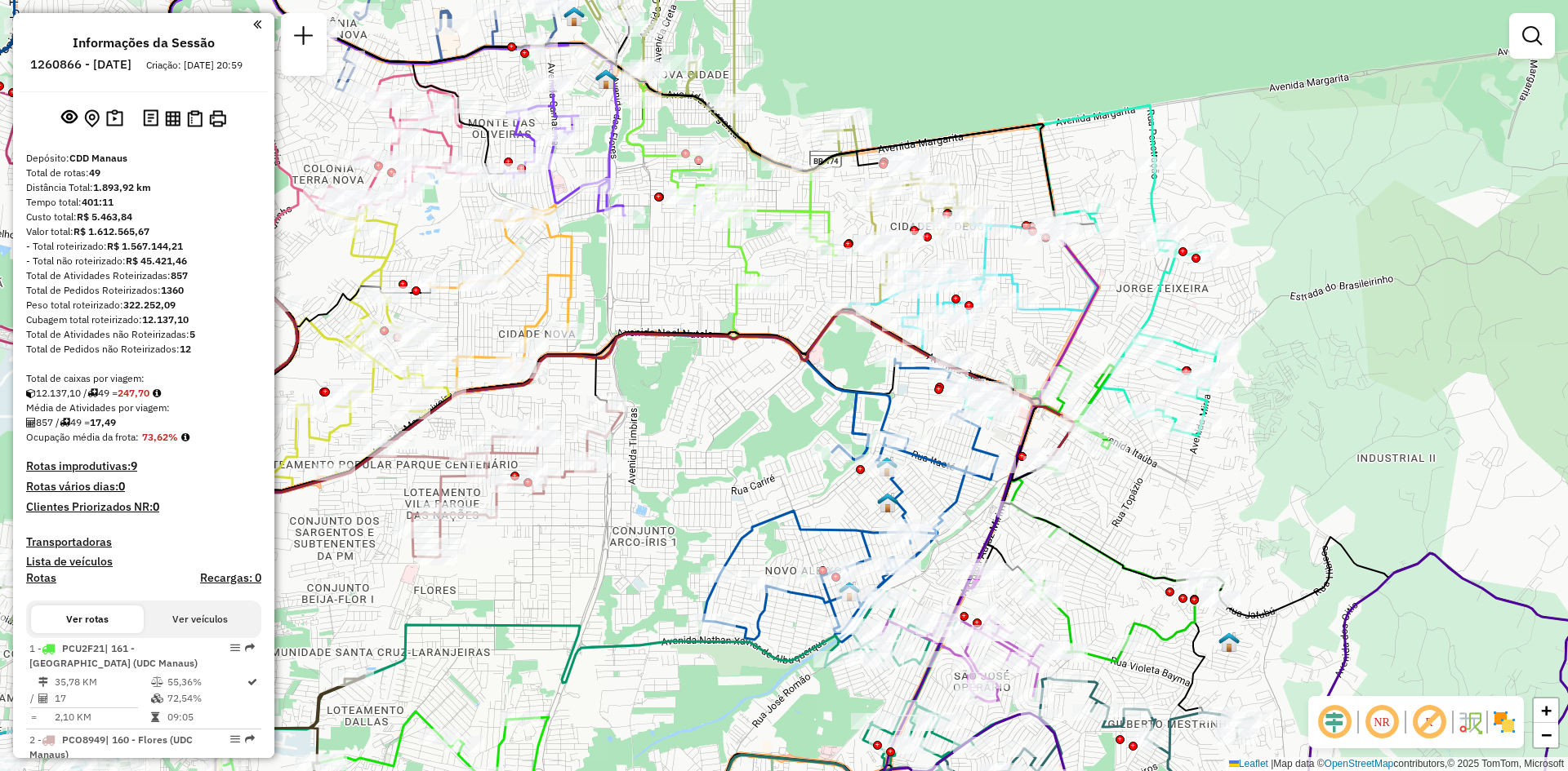
click at [1499, 717] on img at bounding box center [1503, 722] width 26 height 26
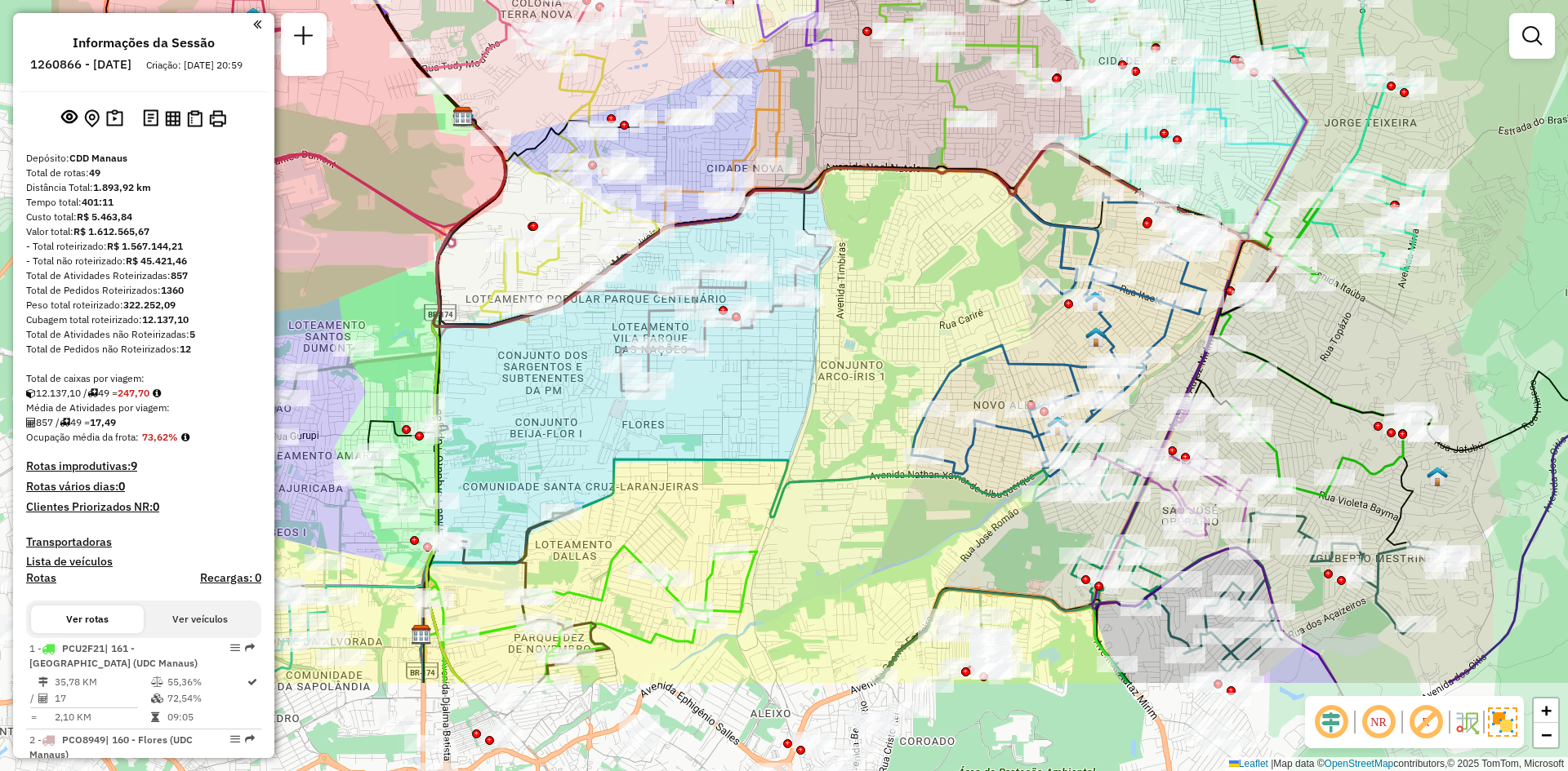
drag, startPoint x: 777, startPoint y: 440, endPoint x: 979, endPoint y: 306, distance: 242.4
click at [979, 306] on div "Janela de atendimento Grade de atendimento Capacidade Transportadoras Veículos …" at bounding box center [784, 386] width 1568 height 771
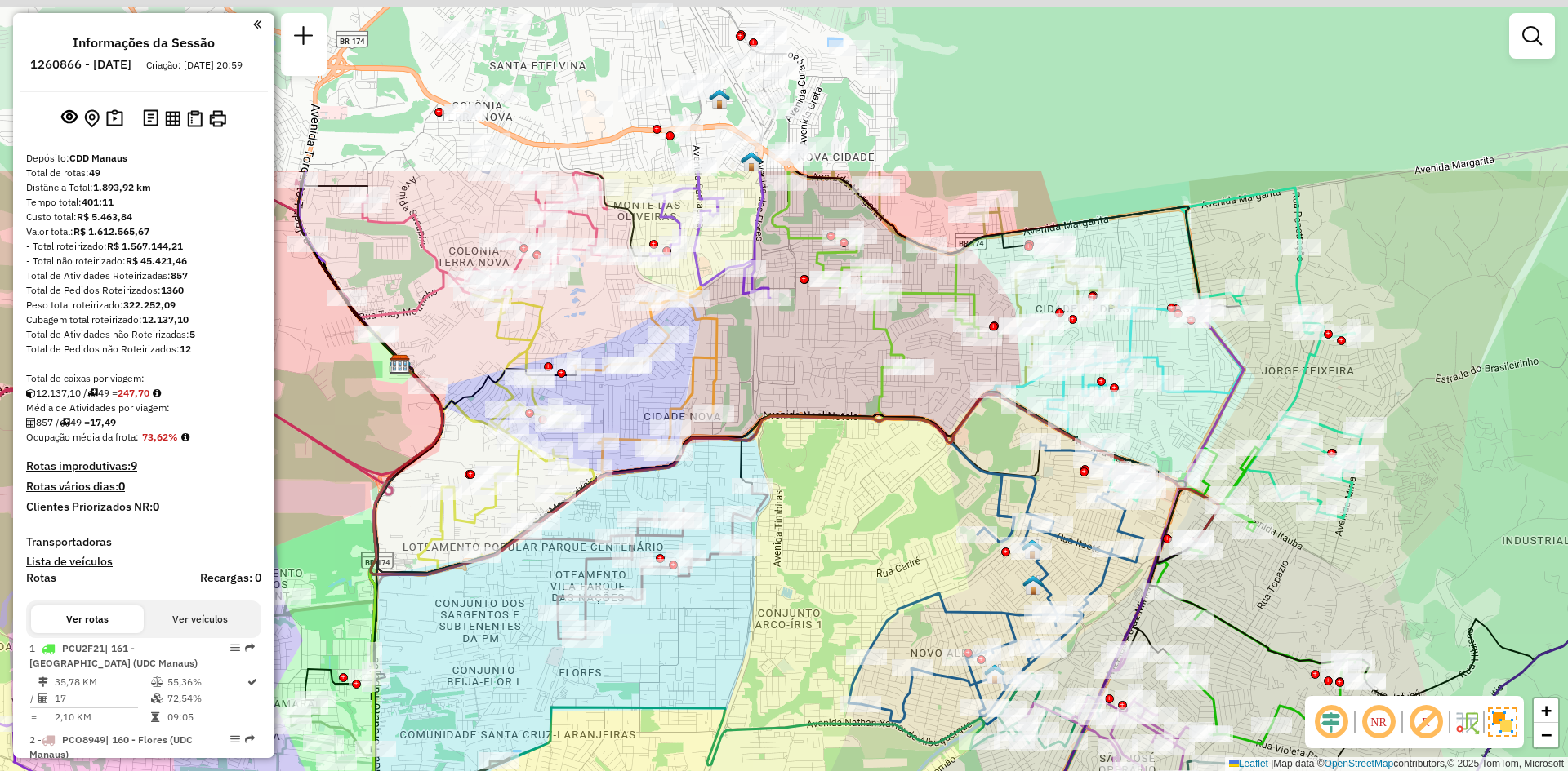
drag, startPoint x: 956, startPoint y: 297, endPoint x: 893, endPoint y: 546, distance: 256.8
click at [893, 546] on div "Janela de atendimento Grade de atendimento Capacidade Transportadoras Veículos …" at bounding box center [784, 386] width 1568 height 771
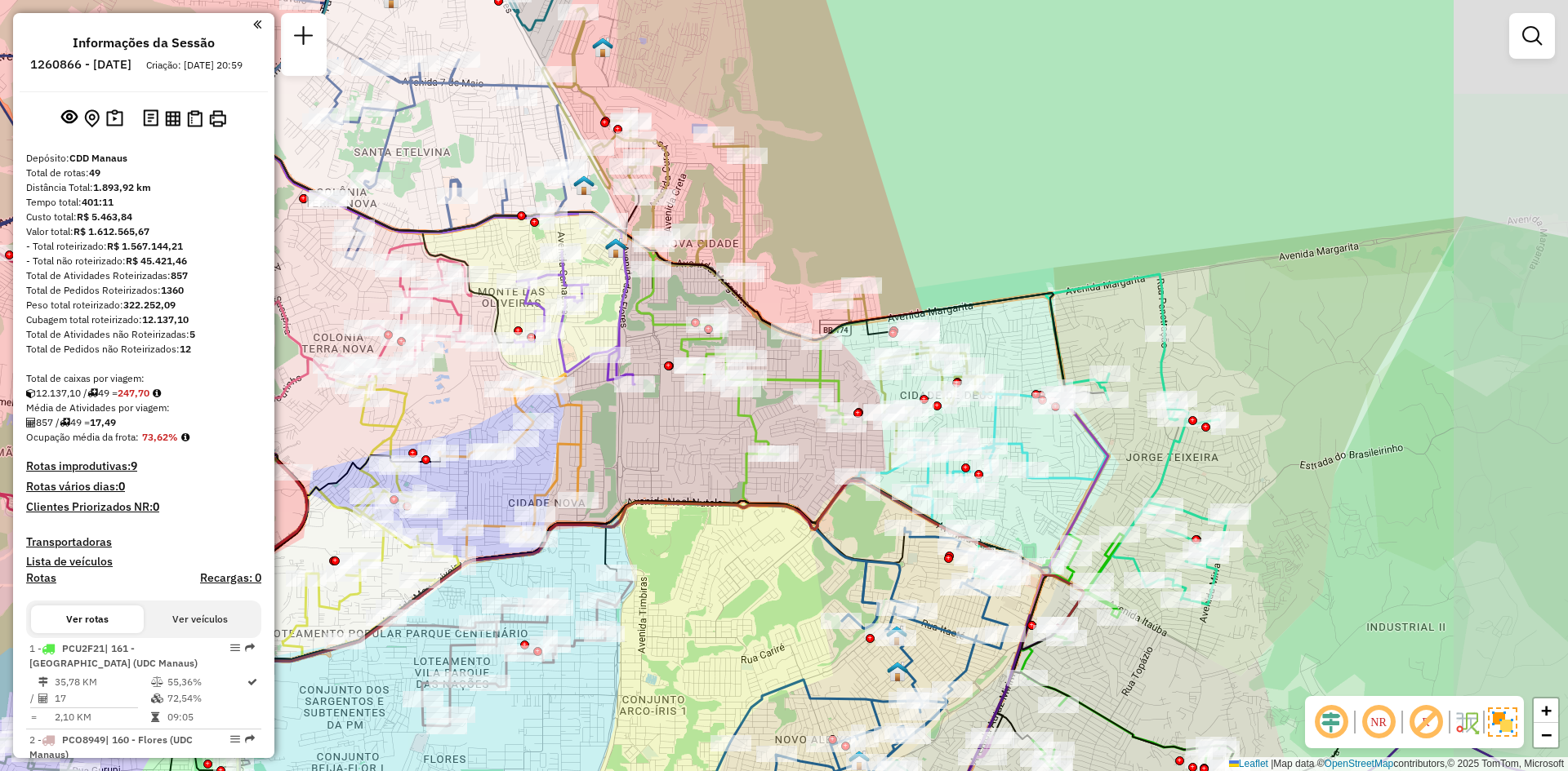
drag, startPoint x: 919, startPoint y: 514, endPoint x: 763, endPoint y: 573, distance: 166.8
click at [763, 577] on div "Janela de atendimento Grade de atendimento Capacidade Transportadoras Veículos …" at bounding box center [784, 386] width 1568 height 771
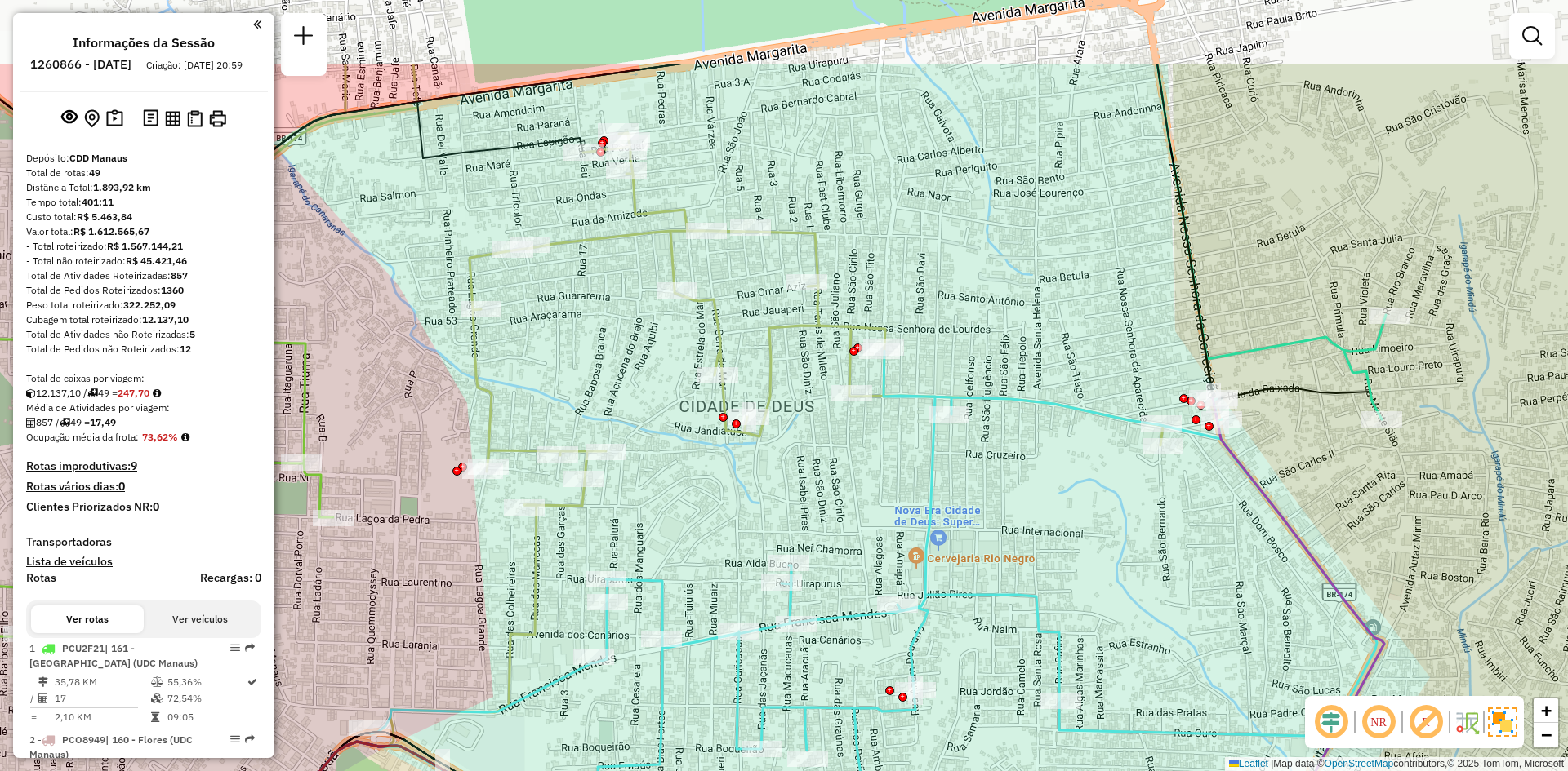
drag, startPoint x: 953, startPoint y: 372, endPoint x: 1012, endPoint y: 466, distance: 111.0
click at [1012, 466] on div "Janela de atendimento Grade de atendimento Capacidade Transportadoras Veículos …" at bounding box center [784, 386] width 1568 height 771
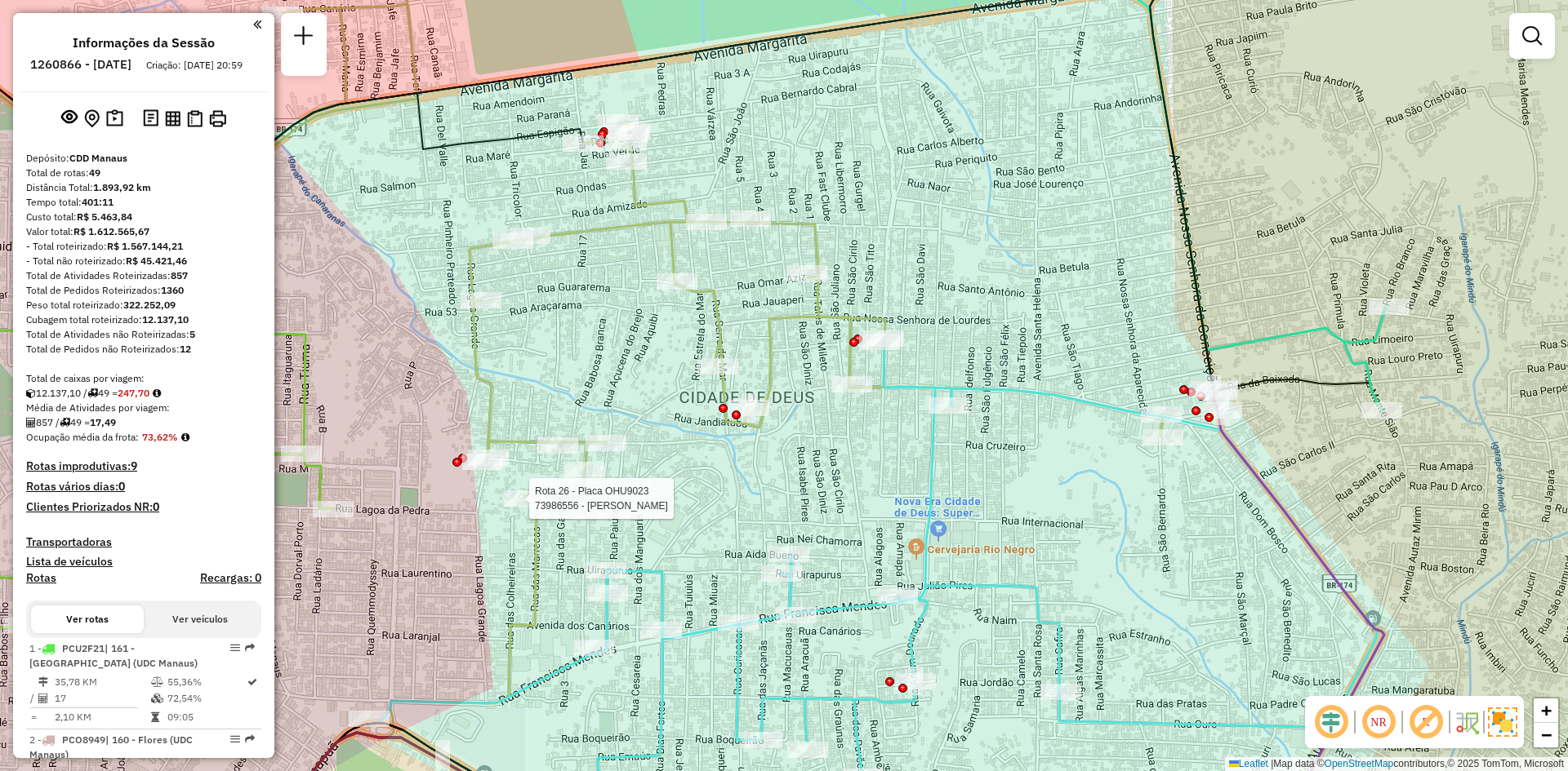
select select "**********"
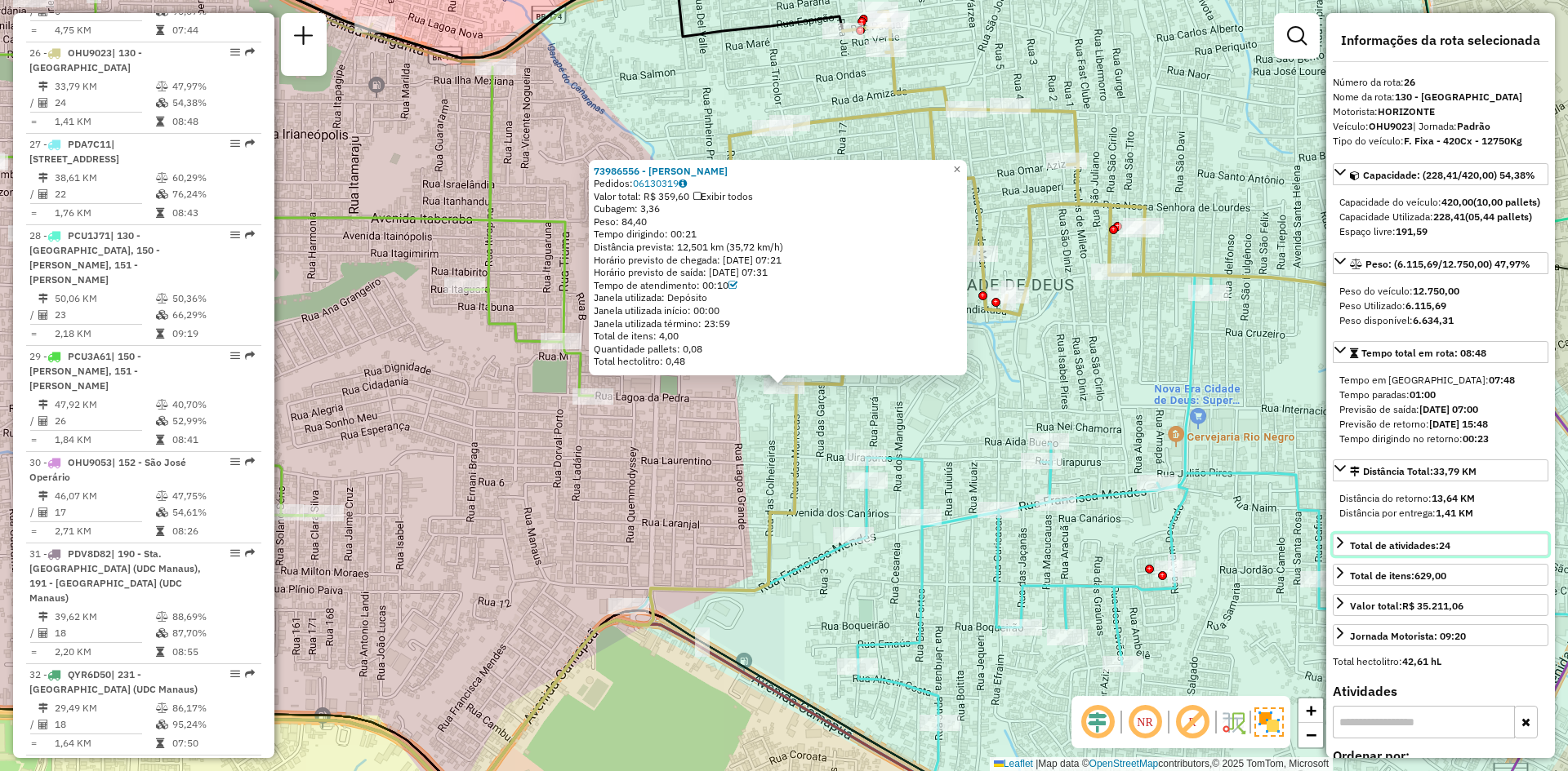
click at [1339, 548] on icon at bounding box center [1340, 543] width 6 height 12
click at [1339, 549] on icon at bounding box center [1340, 543] width 13 height 13
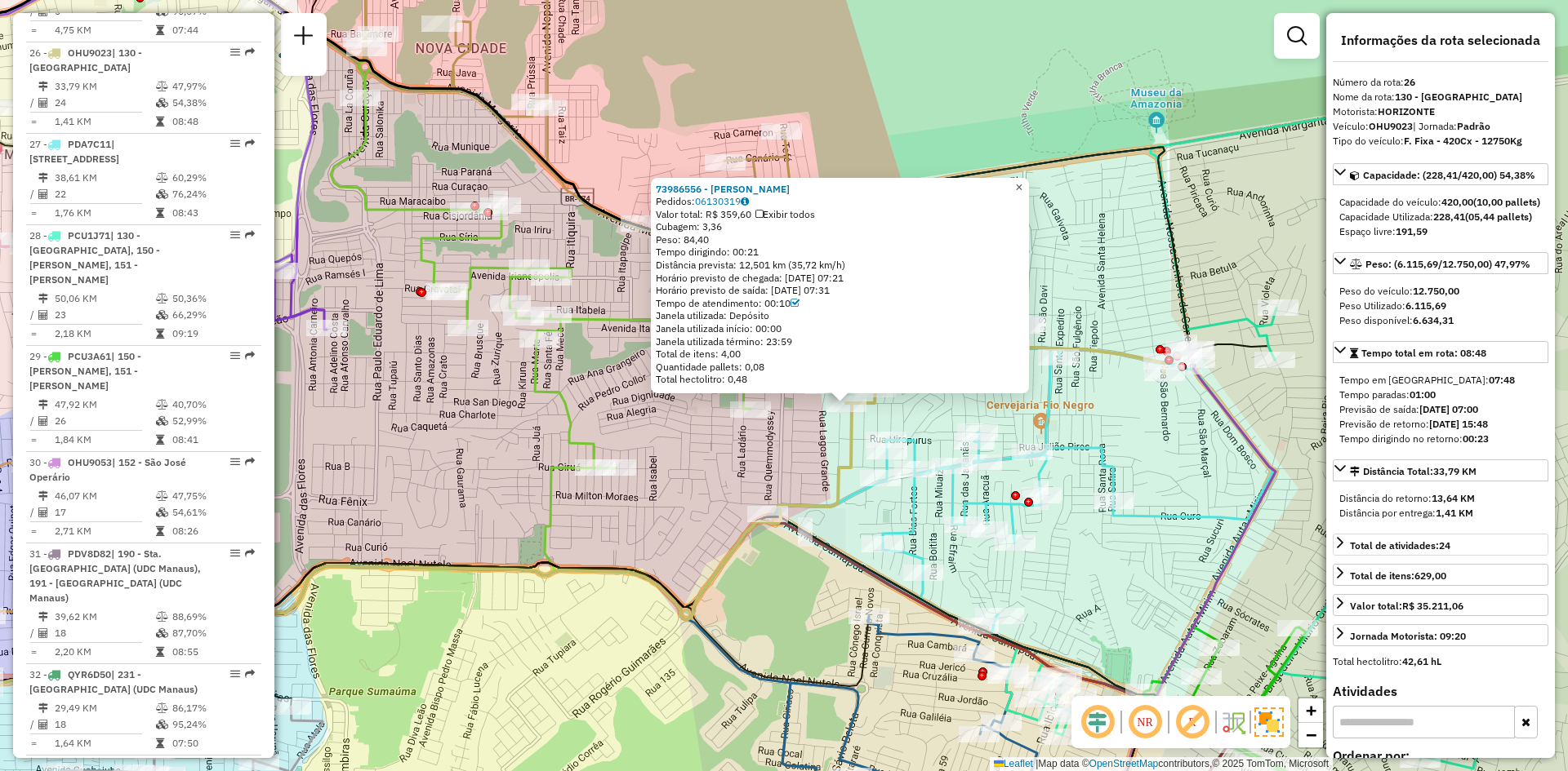
click at [1029, 184] on link "×" at bounding box center [1020, 188] width 20 height 20
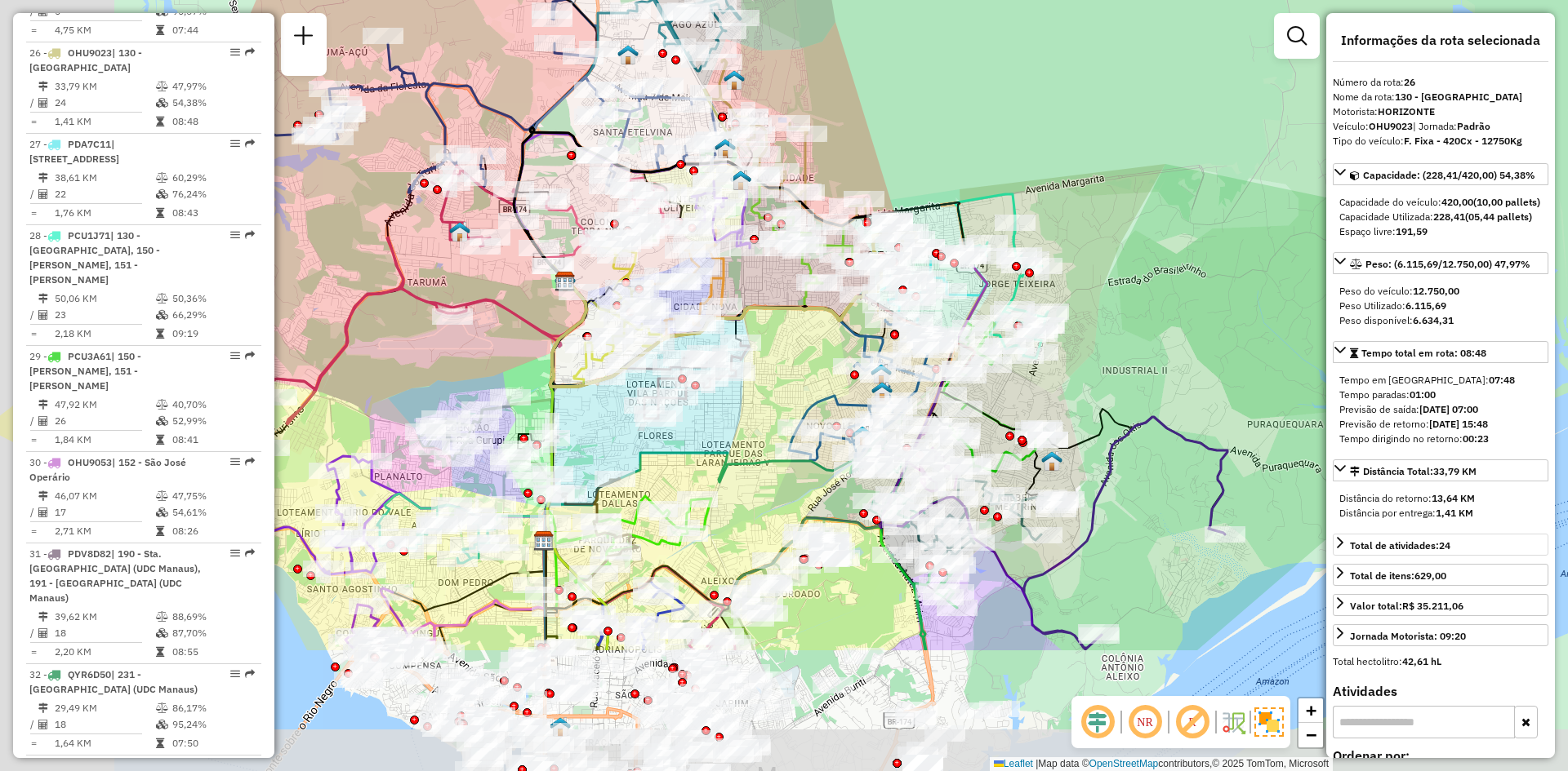
drag, startPoint x: 945, startPoint y: 406, endPoint x: 1092, endPoint y: 207, distance: 247.4
click at [1092, 207] on div "Janela de atendimento Grade de atendimento Capacidade Transportadoras Veículos …" at bounding box center [784, 386] width 1568 height 771
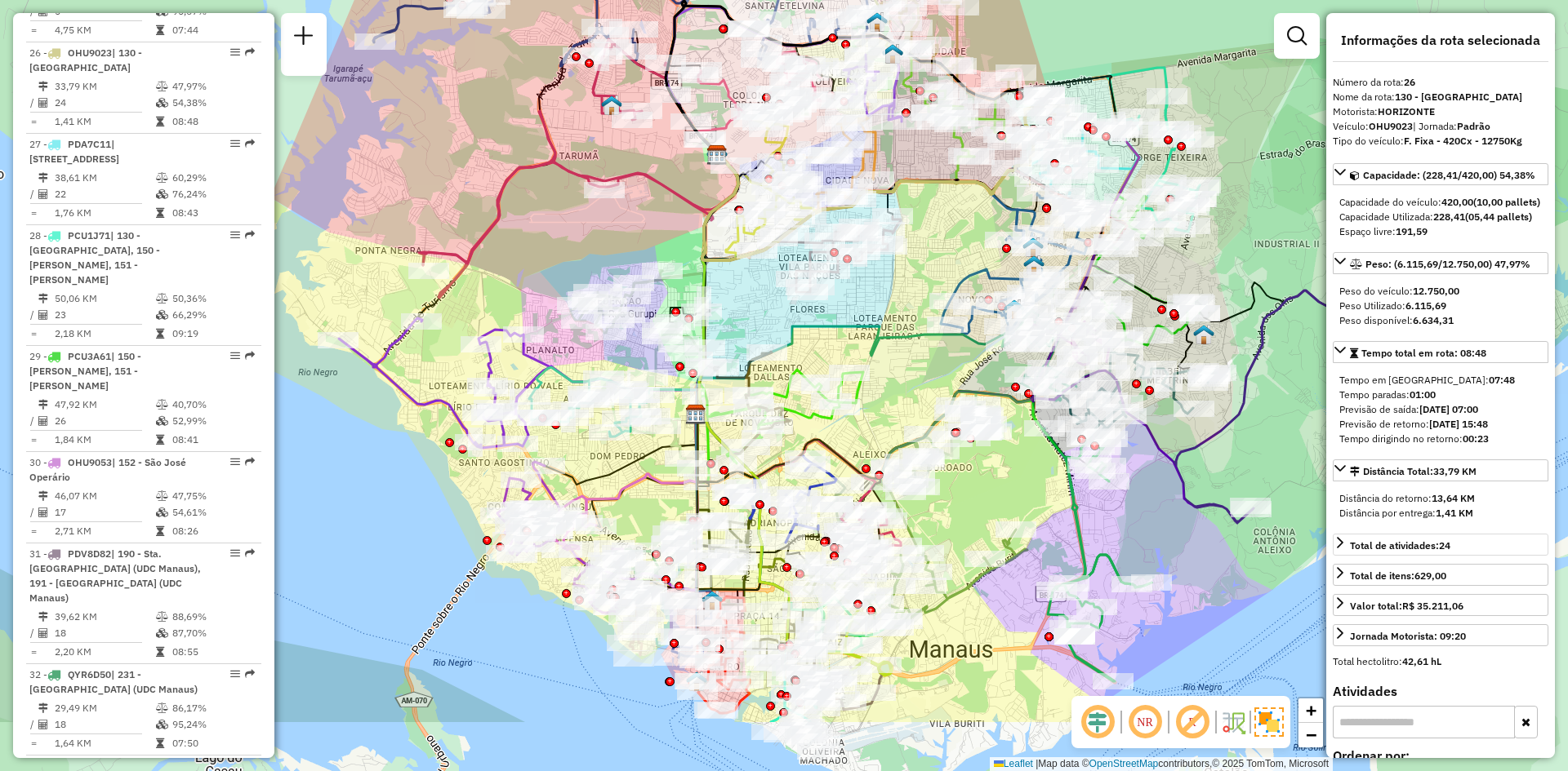
drag, startPoint x: 716, startPoint y: 435, endPoint x: 868, endPoint y: 307, distance: 198.7
click at [868, 307] on div "Janela de atendimento Grade de atendimento Capacidade Transportadoras Veículos …" at bounding box center [784, 386] width 1568 height 771
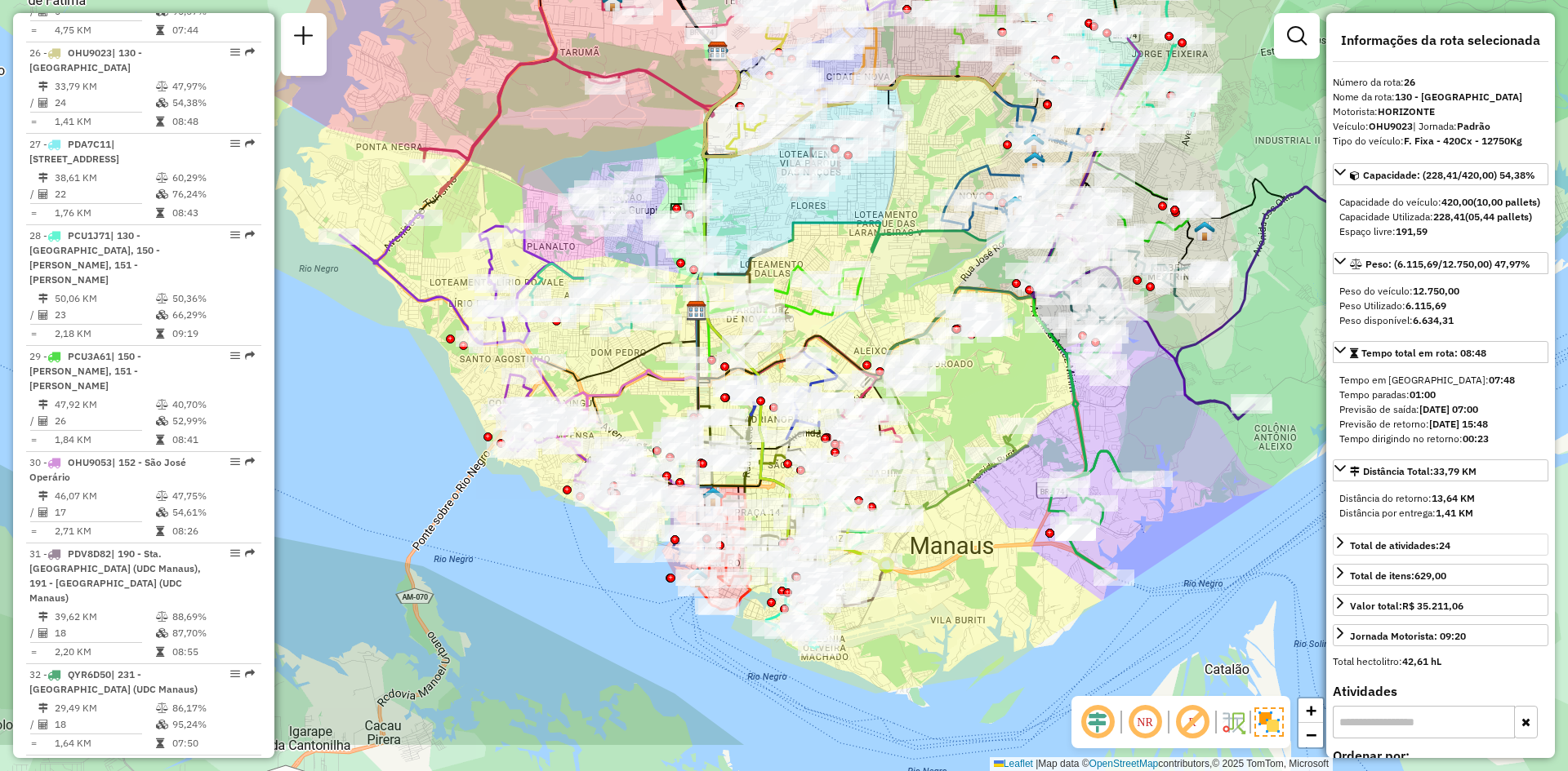
drag, startPoint x: 657, startPoint y: 502, endPoint x: 651, endPoint y: 394, distance: 108.2
click at [651, 394] on div "Janela de atendimento Grade de atendimento Capacidade Transportadoras Veículos …" at bounding box center [784, 386] width 1568 height 771
